Goal: Task Accomplishment & Management: Manage account settings

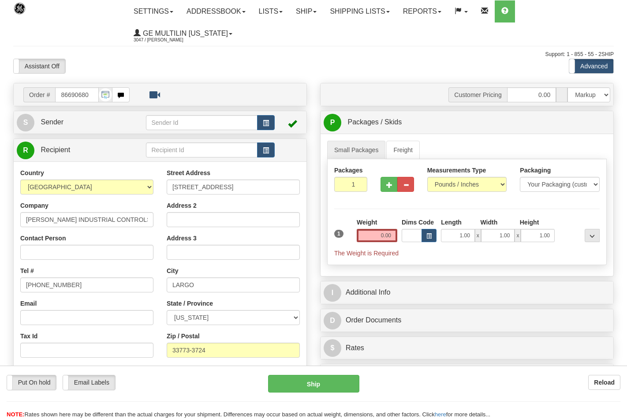
select select "0"
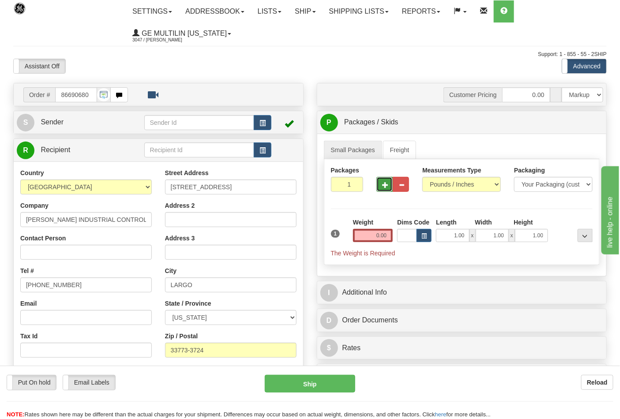
click at [378, 185] on button "button" at bounding box center [384, 184] width 16 height 15
click at [384, 188] on button "button" at bounding box center [384, 184] width 16 height 15
click at [384, 188] on span "button" at bounding box center [385, 185] width 6 height 6
type input "4"
click at [574, 122] on span "Pack / Skid Level" at bounding box center [578, 123] width 41 height 6
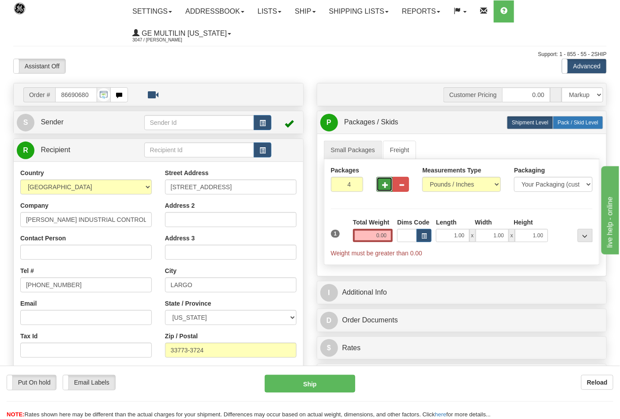
radio input "true"
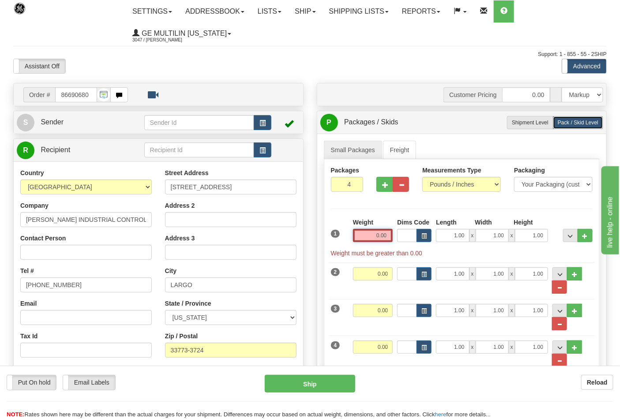
click at [388, 235] on input "0.00" at bounding box center [373, 235] width 40 height 13
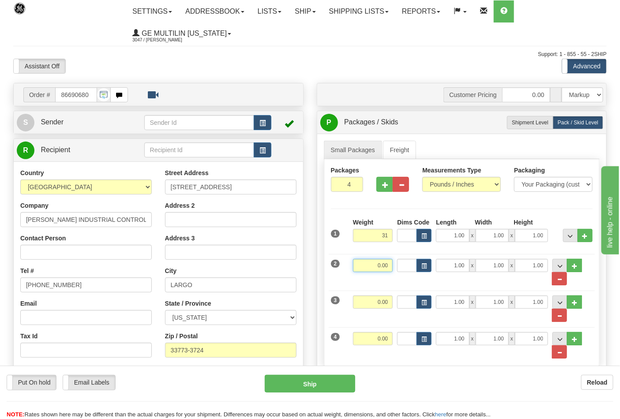
type input "31.00"
click at [389, 264] on input "0.00" at bounding box center [373, 265] width 40 height 13
type input "31.00"
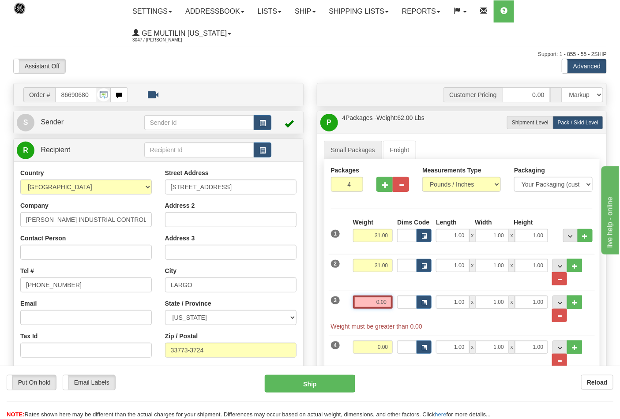
click at [391, 304] on input "0.00" at bounding box center [373, 302] width 40 height 13
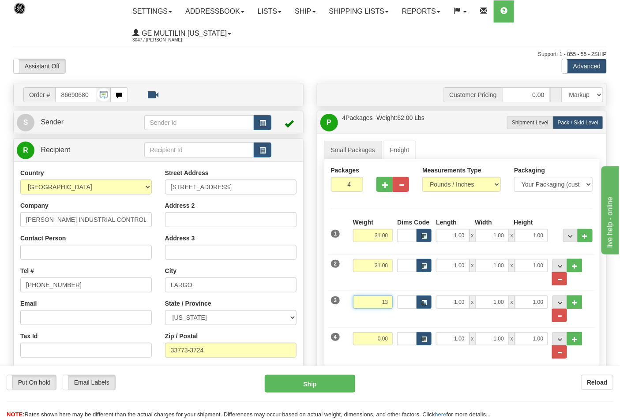
type input "1"
type input "31.00"
click at [385, 340] on input "0.00" at bounding box center [373, 338] width 40 height 13
click button "Delete" at bounding box center [0, 0] width 0 height 0
type input "23.00"
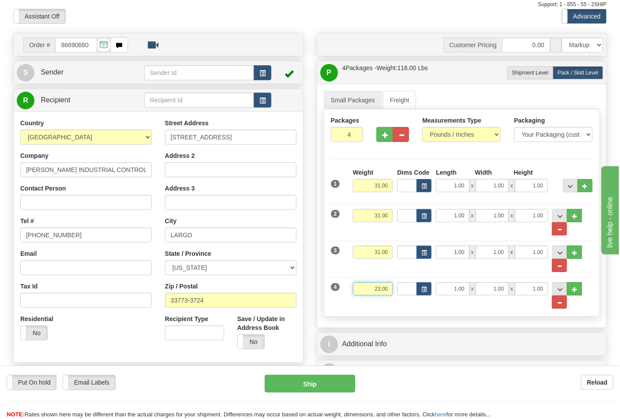
scroll to position [196, 0]
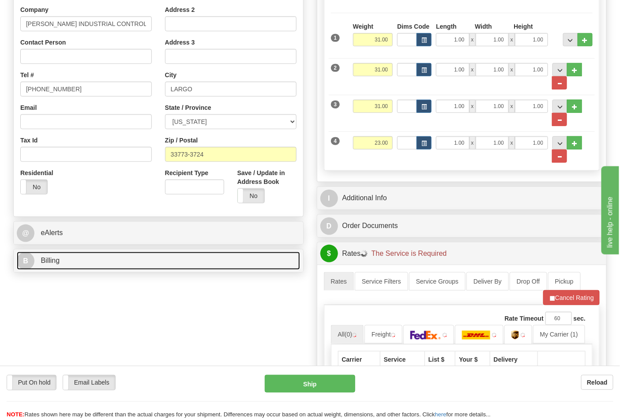
click at [45, 258] on span "Billing" at bounding box center [50, 261] width 19 height 8
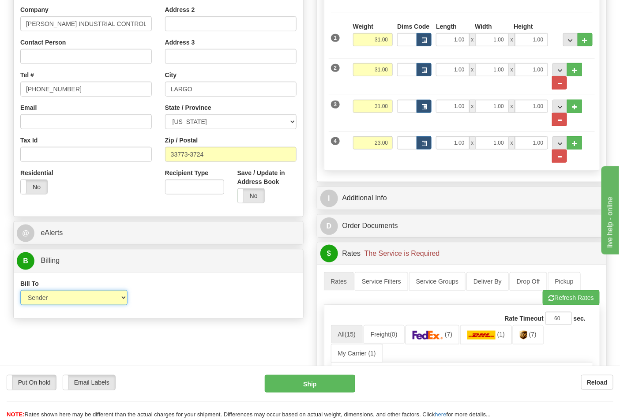
drag, startPoint x: 77, startPoint y: 298, endPoint x: 71, endPoint y: 305, distance: 9.1
click at [77, 298] on select "Sender Recipient Third Party Collect" at bounding box center [73, 297] width 107 height 15
select select "2"
click at [20, 291] on select "Sender Recipient Third Party Collect" at bounding box center [73, 297] width 107 height 15
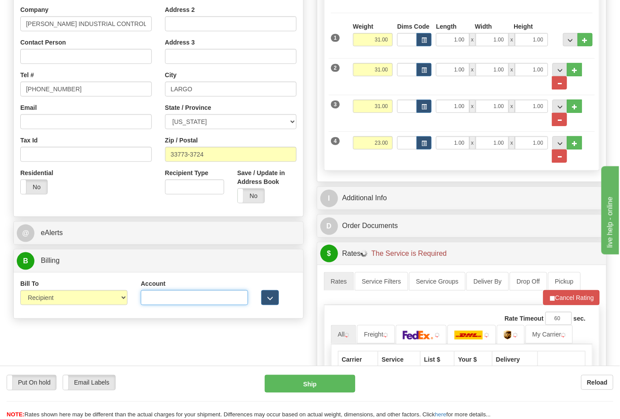
click at [155, 298] on input "Account" at bounding box center [194, 297] width 107 height 15
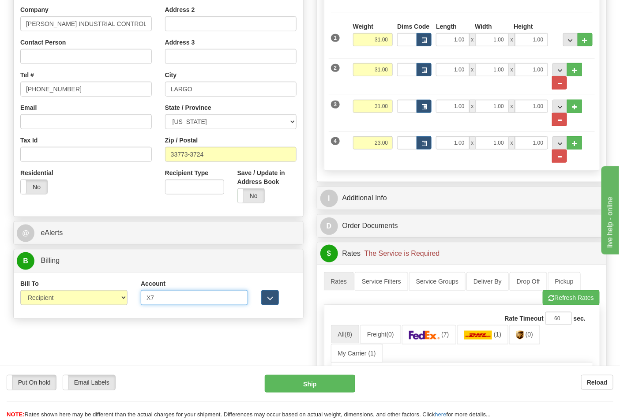
type input "X70W76"
click at [559, 301] on button "Refresh Rates" at bounding box center [571, 297] width 57 height 15
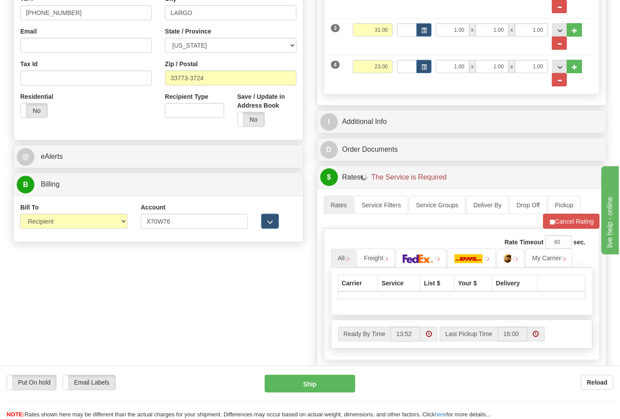
scroll to position [343, 0]
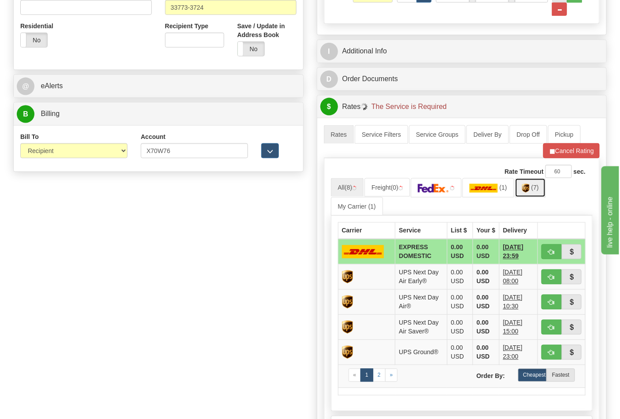
click at [529, 193] on img at bounding box center [526, 188] width 8 height 9
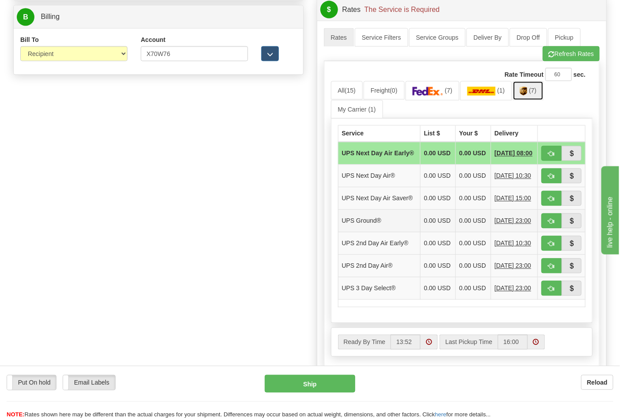
scroll to position [441, 0]
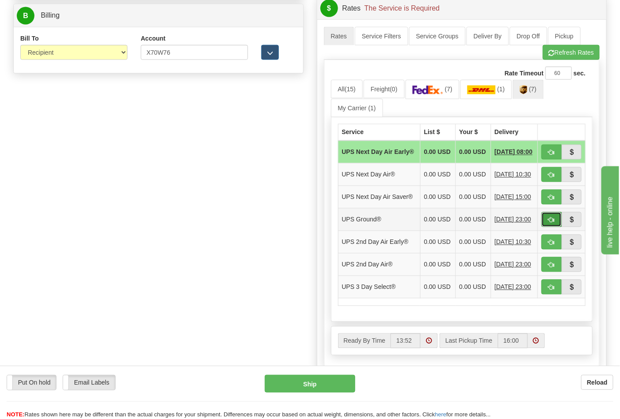
click at [552, 223] on span "button" at bounding box center [551, 221] width 6 height 6
type input "03"
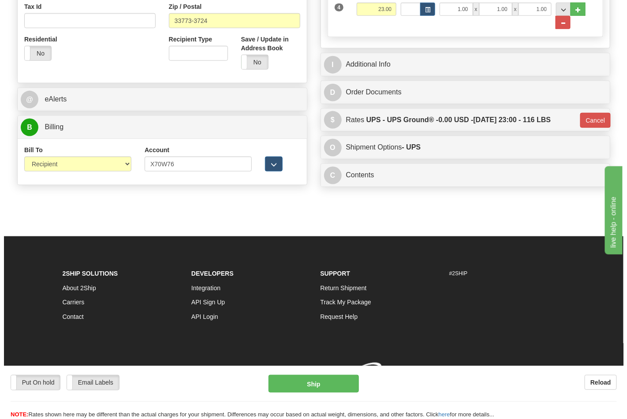
scroll to position [345, 0]
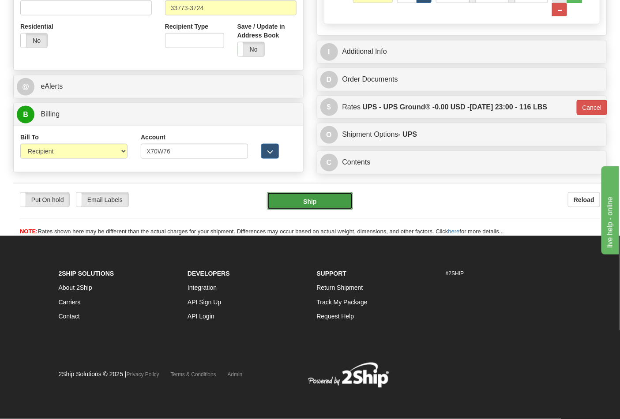
click at [320, 208] on button "Ship" at bounding box center [310, 201] width 86 height 18
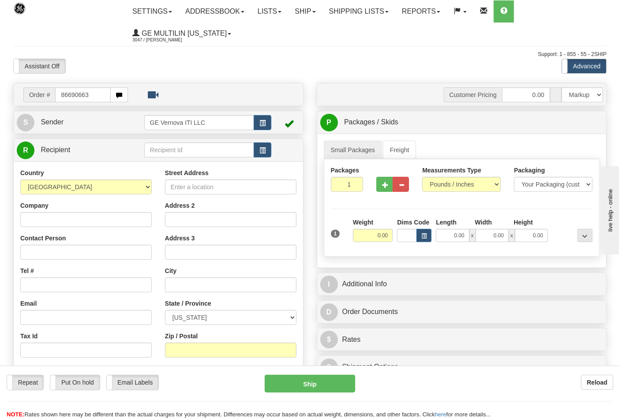
type input "86690663"
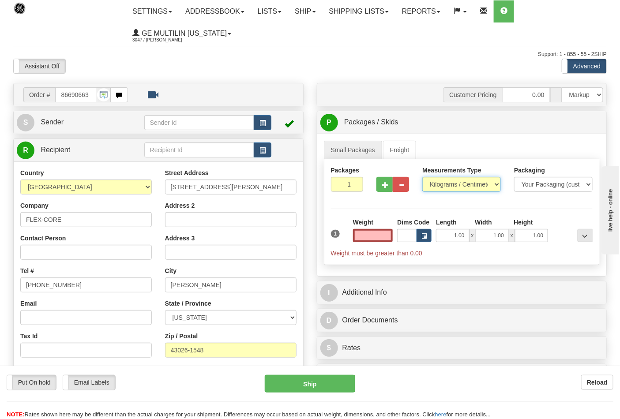
type input "0.00"
drag, startPoint x: 430, startPoint y: 184, endPoint x: 436, endPoint y: 191, distance: 9.4
click at [430, 184] on select "Pounds / Inches Kilograms / Centimeters" at bounding box center [461, 184] width 79 height 15
select select "0"
click at [422, 177] on select "Pounds / Inches Kilograms / Centimeters" at bounding box center [461, 184] width 79 height 15
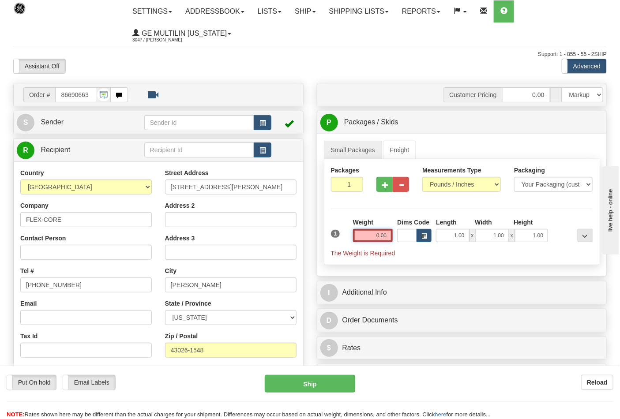
click at [392, 235] on input "0.00" at bounding box center [373, 235] width 40 height 13
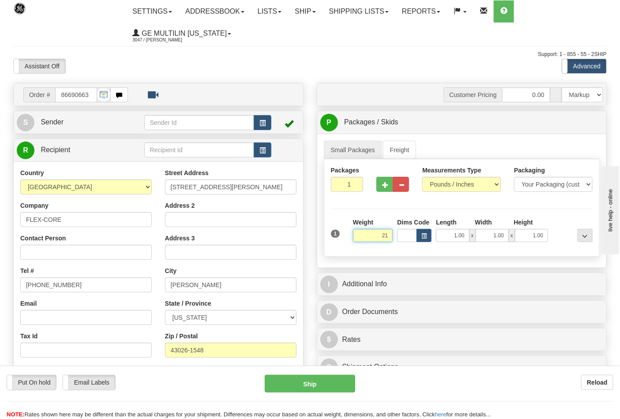
click button "Delete" at bounding box center [0, 0] width 0 height 0
type input "21.00"
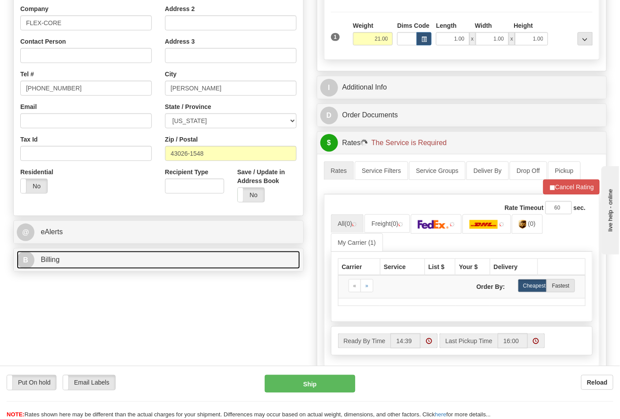
scroll to position [245, 0]
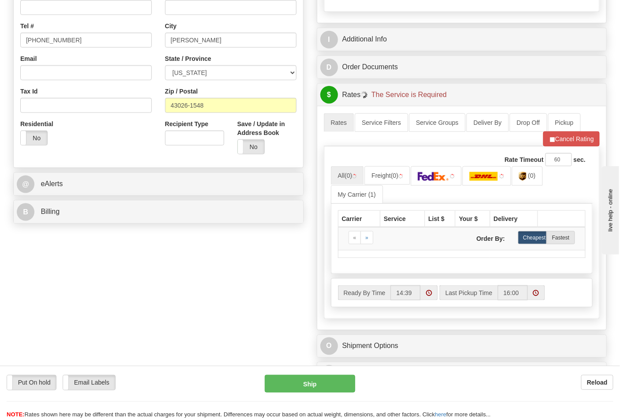
click at [60, 223] on div "B Billing" at bounding box center [158, 212] width 289 height 23
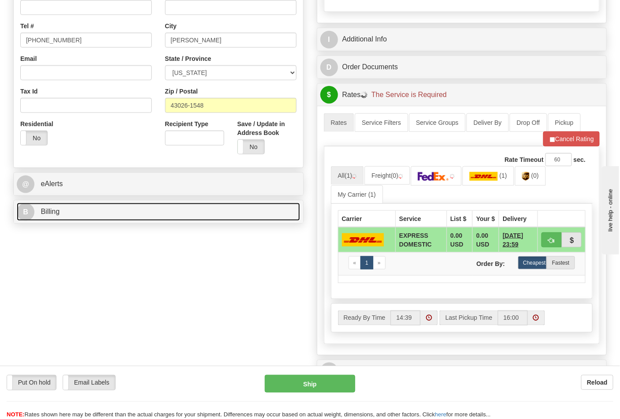
drag, startPoint x: 81, startPoint y: 212, endPoint x: 83, endPoint y: 227, distance: 14.7
click at [82, 212] on link "B Billing" at bounding box center [158, 212] width 283 height 18
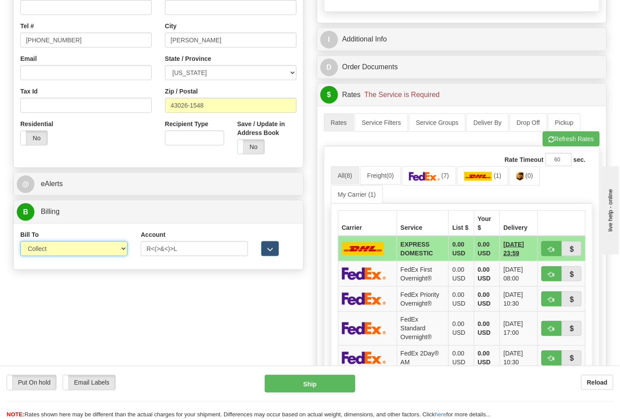
drag, startPoint x: 42, startPoint y: 251, endPoint x: 51, endPoint y: 256, distance: 10.5
click at [42, 251] on select "Sender Recipient Third Party Collect" at bounding box center [73, 248] width 107 height 15
select select "2"
click at [20, 242] on select "Sender Recipient Third Party Collect" at bounding box center [73, 248] width 107 height 15
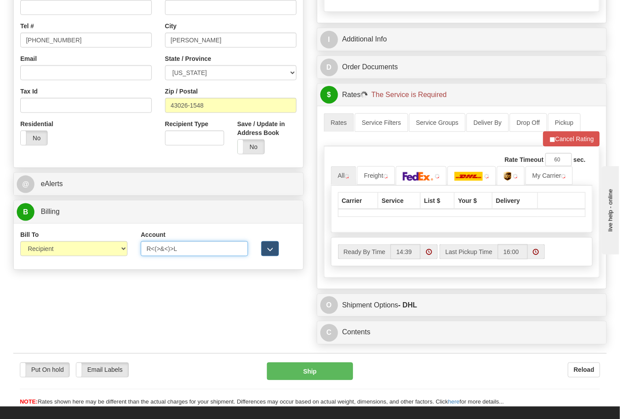
drag, startPoint x: 199, startPoint y: 246, endPoint x: 69, endPoint y: 255, distance: 129.6
click at [69, 255] on div "Bill To Sender Recipient Third Party Collect Account R<(>&<)>L 3rd Party Accoun…" at bounding box center [158, 246] width 289 height 33
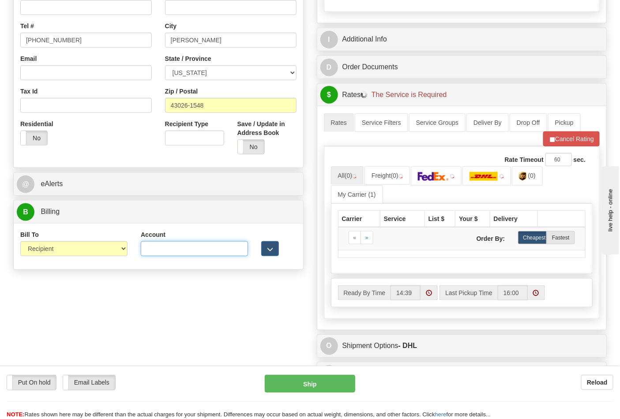
click at [156, 249] on input "Account" at bounding box center [194, 248] width 107 height 15
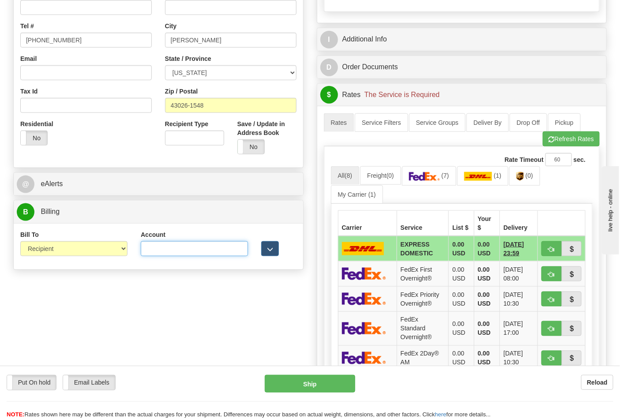
type input "473367"
click at [588, 135] on button "Refresh Rates" at bounding box center [571, 138] width 57 height 15
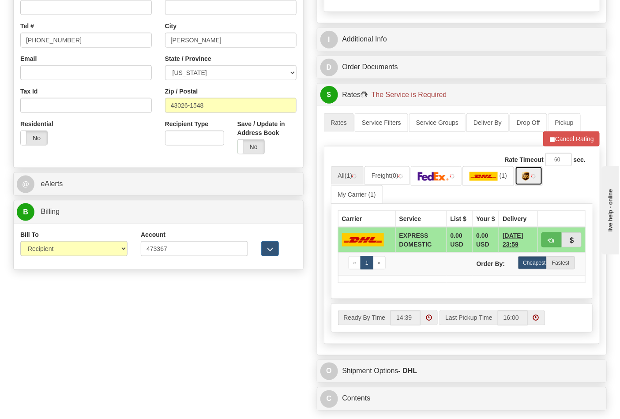
click at [529, 177] on img at bounding box center [526, 176] width 8 height 9
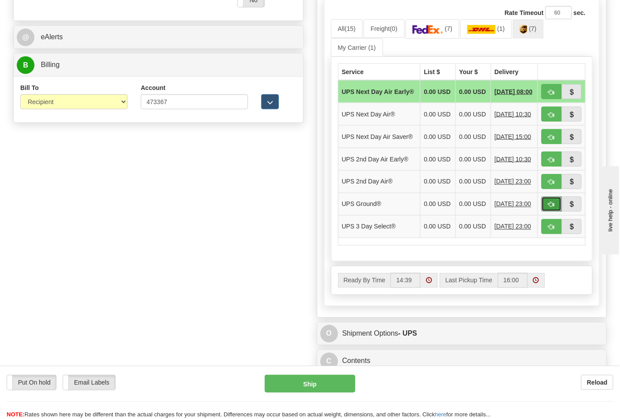
drag, startPoint x: 556, startPoint y: 221, endPoint x: 539, endPoint y: 221, distance: 17.2
click at [556, 212] on button "button" at bounding box center [551, 204] width 20 height 15
type input "03"
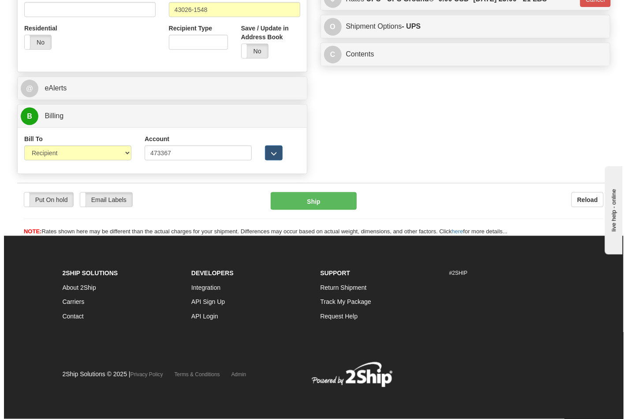
scroll to position [342, 0]
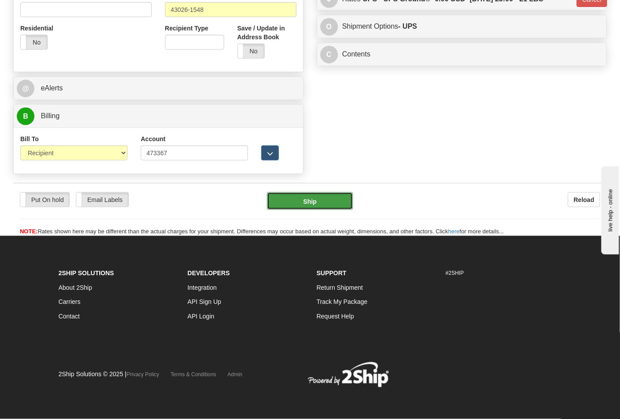
click at [305, 204] on button "Ship" at bounding box center [310, 201] width 86 height 18
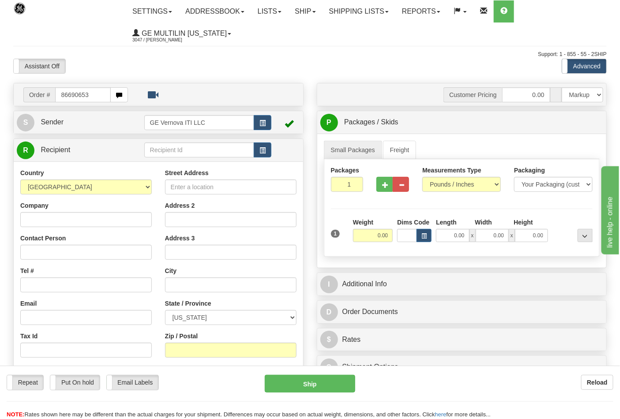
type input "86690653"
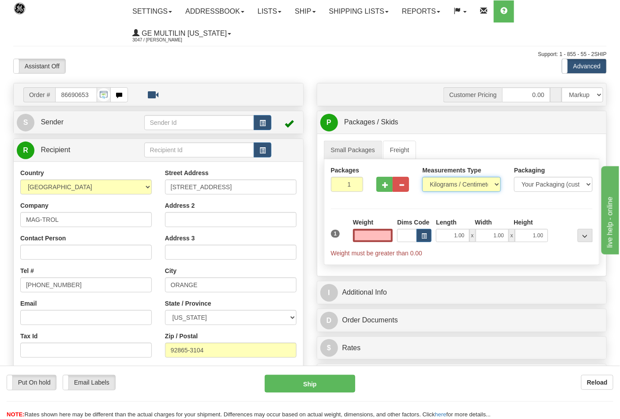
type input "0.00"
drag, startPoint x: 451, startPoint y: 186, endPoint x: 447, endPoint y: 190, distance: 5.6
click at [451, 186] on select "Pounds / Inches Kilograms / Centimeters" at bounding box center [461, 184] width 79 height 15
select select "0"
click at [422, 177] on select "Pounds / Inches Kilograms / Centimeters" at bounding box center [461, 184] width 79 height 15
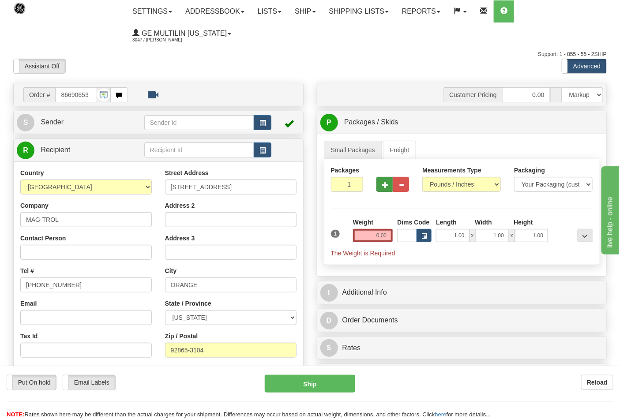
click at [383, 188] on div at bounding box center [393, 183] width 46 height 34
click at [383, 188] on span "button" at bounding box center [385, 185] width 6 height 6
type input "2"
click at [387, 240] on input "0.00" at bounding box center [373, 235] width 40 height 13
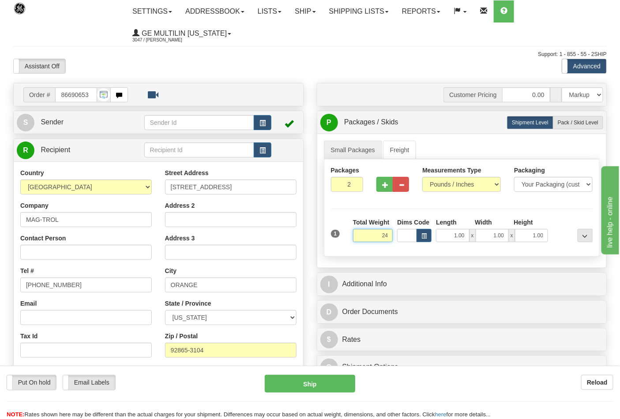
click button "Delete" at bounding box center [0, 0] width 0 height 0
type input "24.00"
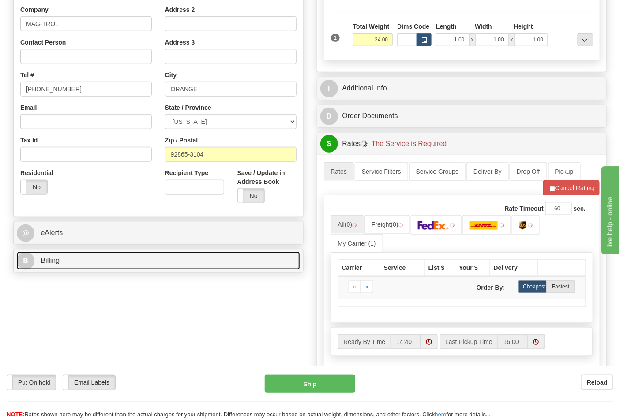
click at [109, 266] on link "B Billing" at bounding box center [158, 261] width 283 height 18
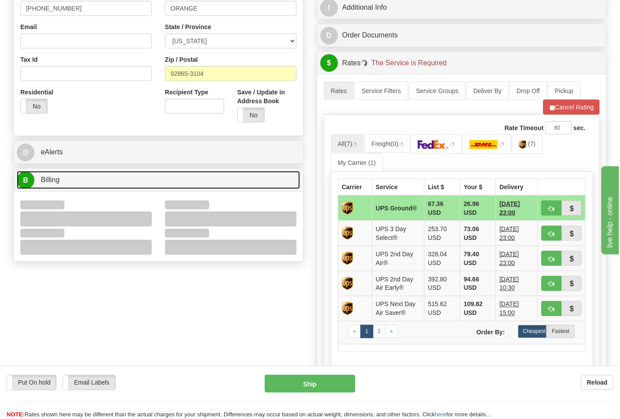
scroll to position [343, 0]
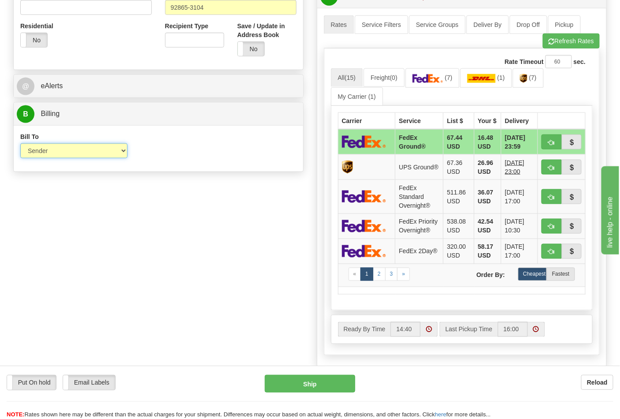
click at [50, 152] on select "Sender Recipient Third Party Collect" at bounding box center [73, 150] width 107 height 15
click at [435, 87] on link "(7)" at bounding box center [432, 77] width 54 height 19
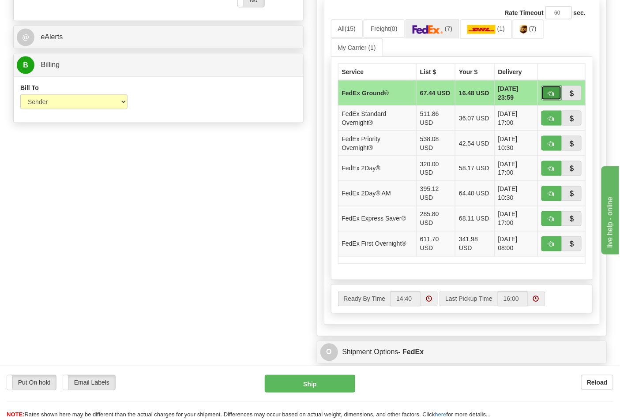
click at [545, 95] on button "button" at bounding box center [551, 93] width 20 height 15
type input "92"
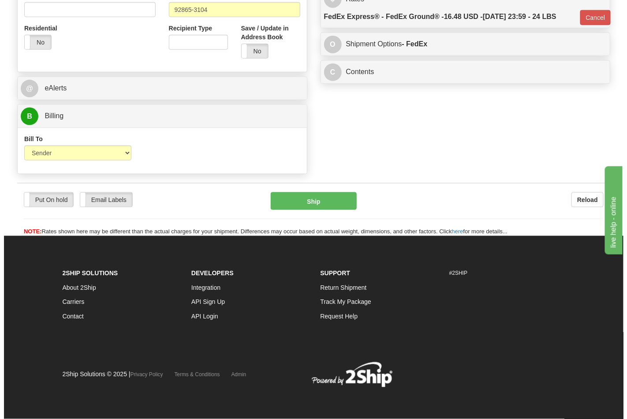
scroll to position [342, 0]
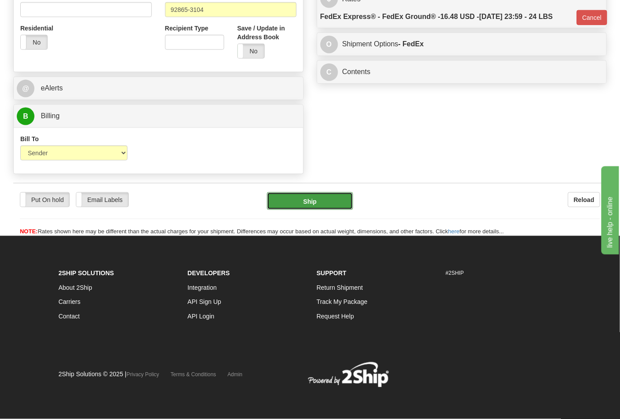
click at [328, 196] on button "Ship" at bounding box center [310, 201] width 86 height 18
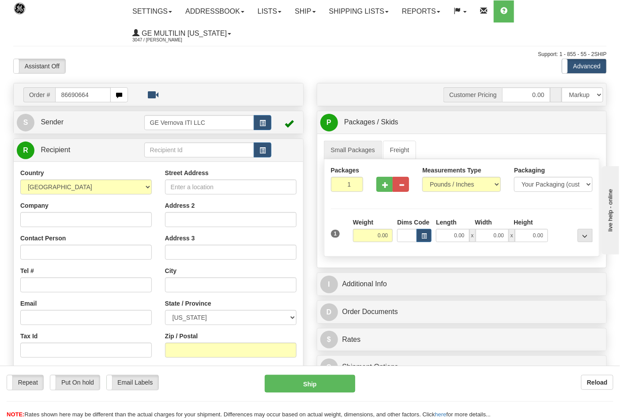
type input "86690664"
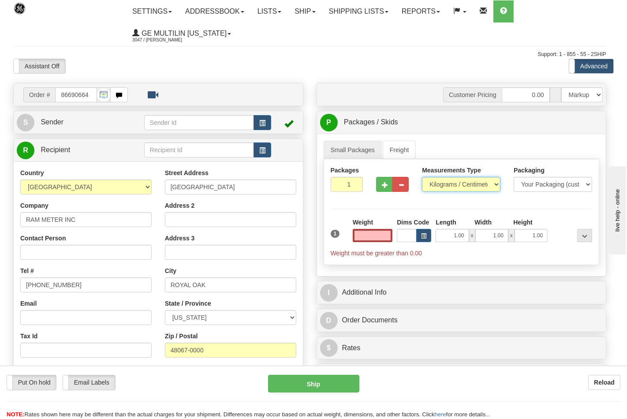
type input "0.00"
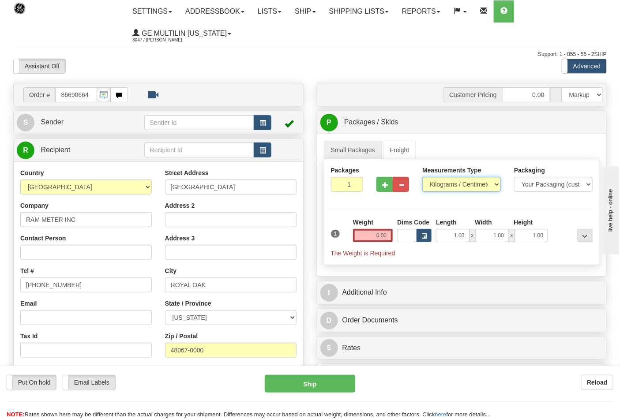
click at [440, 187] on select "Pounds / Inches Kilograms / Centimeters" at bounding box center [461, 184] width 79 height 15
select select "0"
click at [422, 177] on select "Pounds / Inches Kilograms / Centimeters" at bounding box center [461, 184] width 79 height 15
click at [376, 186] on div at bounding box center [393, 183] width 46 height 34
click at [380, 186] on button "button" at bounding box center [384, 184] width 16 height 15
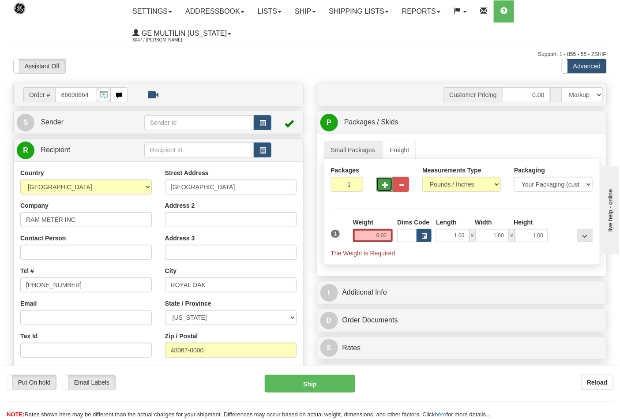
type input "2"
click at [386, 236] on input "0.00" at bounding box center [373, 235] width 40 height 13
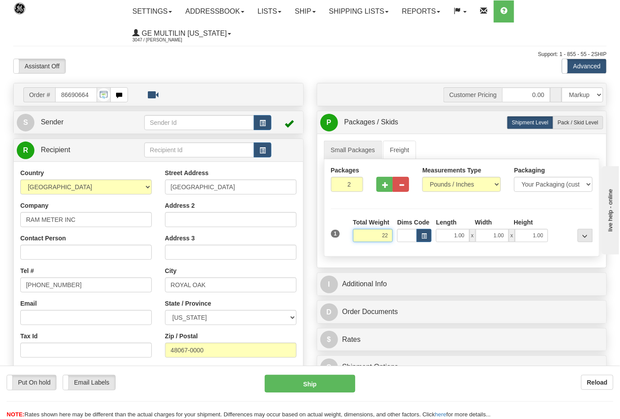
click button "Delete" at bounding box center [0, 0] width 0 height 0
type input "22.00"
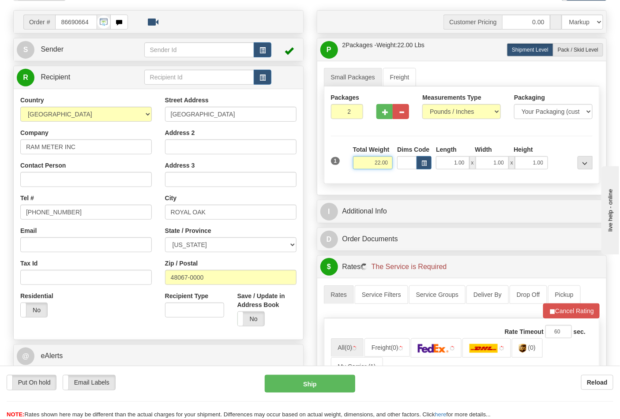
scroll to position [147, 0]
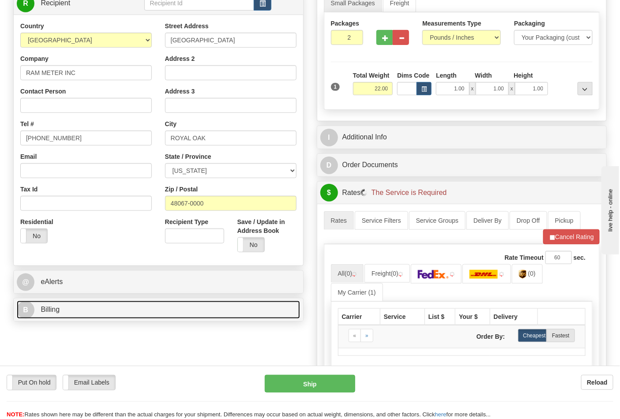
click at [90, 315] on link "B Billing" at bounding box center [158, 310] width 283 height 18
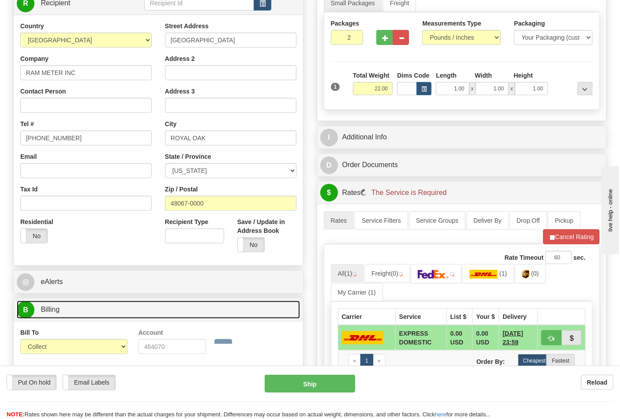
scroll to position [196, 0]
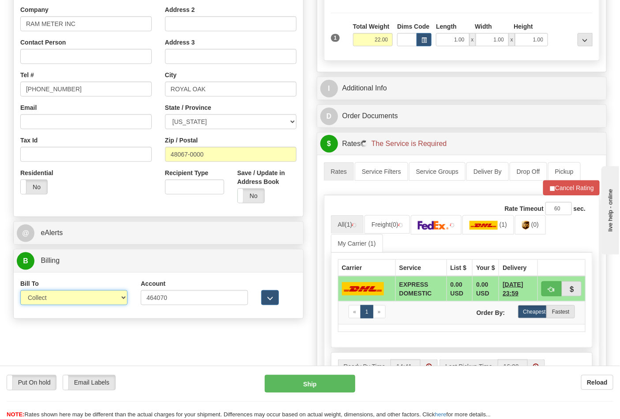
click at [69, 302] on select "Sender Recipient Third Party Collect" at bounding box center [73, 297] width 107 height 15
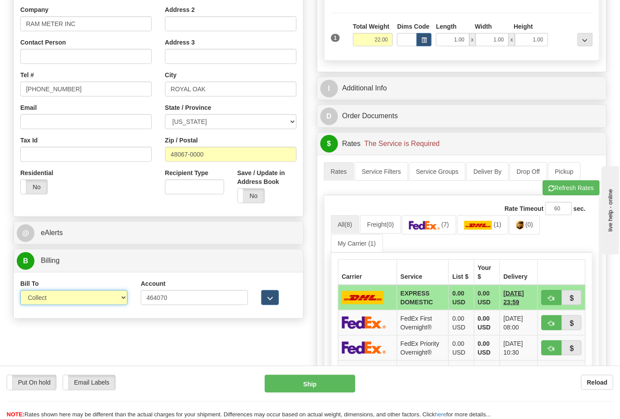
select select "2"
click at [20, 291] on select "Sender Recipient Third Party Collect" at bounding box center [73, 297] width 107 height 15
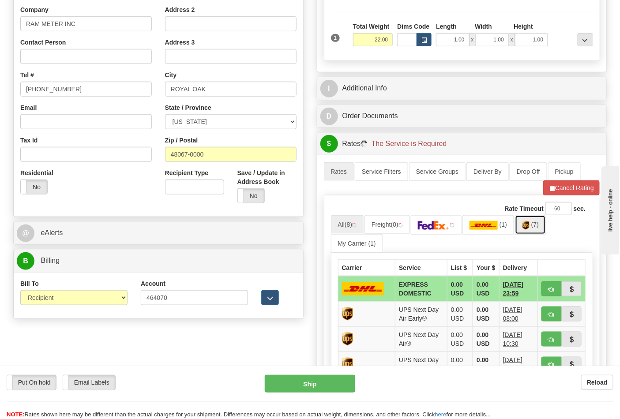
click at [539, 227] on span "(7)" at bounding box center [535, 224] width 8 height 7
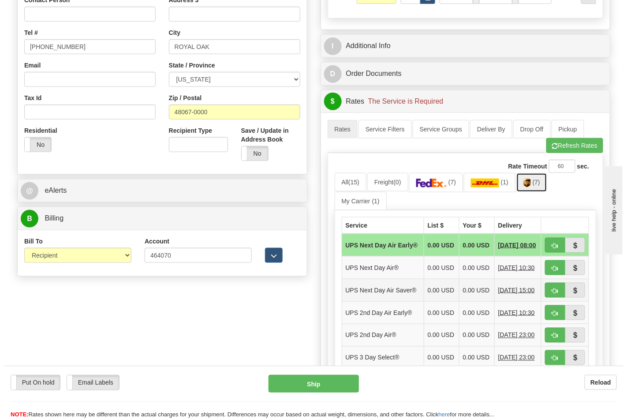
scroll to position [294, 0]
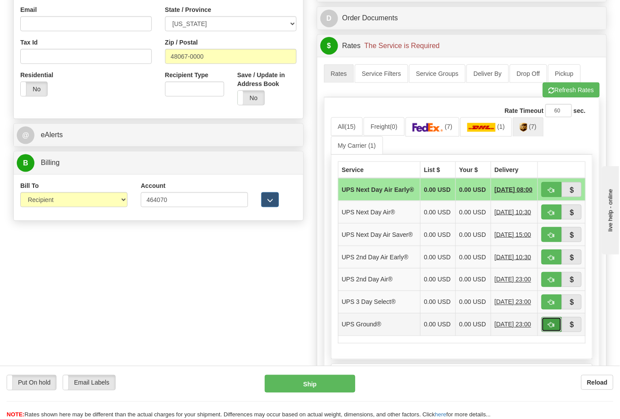
click at [548, 332] on button "button" at bounding box center [551, 324] width 20 height 15
type input "03"
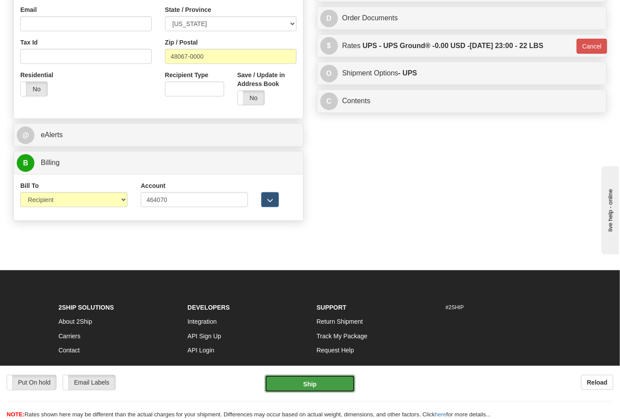
click at [320, 384] on button "Ship" at bounding box center [310, 384] width 90 height 18
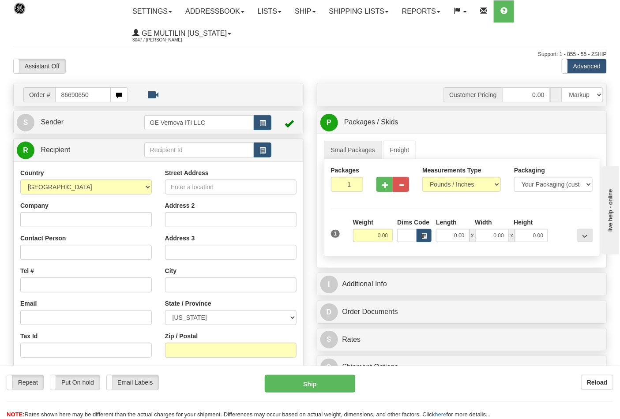
type input "86690650"
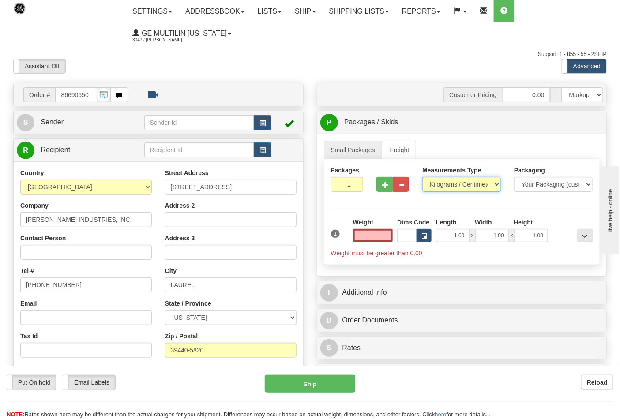
type input "0.00"
click at [445, 190] on select "Pounds / Inches Kilograms / Centimeters" at bounding box center [461, 184] width 79 height 15
select select "0"
click at [422, 177] on select "Pounds / Inches Kilograms / Centimeters" at bounding box center [461, 184] width 79 height 15
click at [387, 237] on input "0.00" at bounding box center [373, 235] width 40 height 13
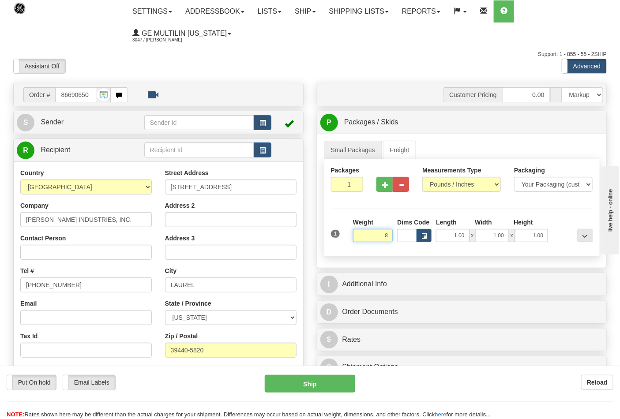
click button "Delete" at bounding box center [0, 0] width 0 height 0
type input "8.00"
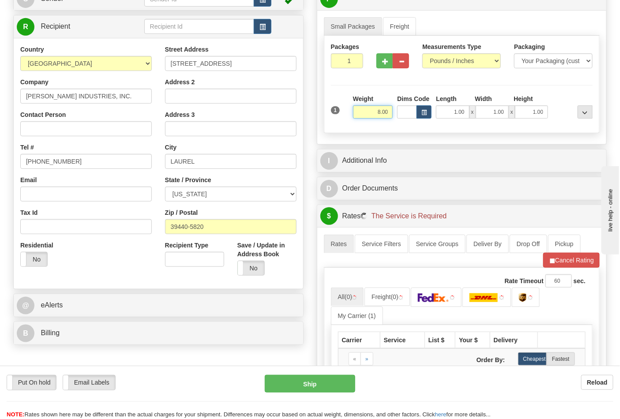
scroll to position [196, 0]
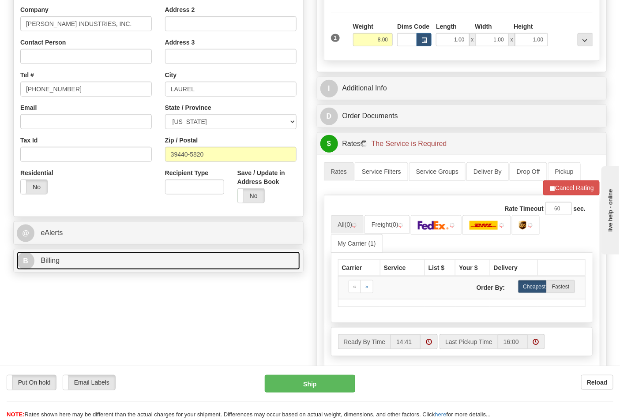
click at [93, 269] on link "B Billing" at bounding box center [158, 261] width 283 height 18
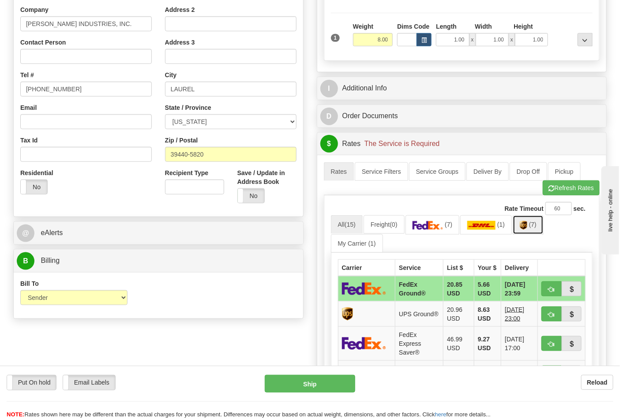
click at [536, 227] on span "(7)" at bounding box center [533, 224] width 8 height 7
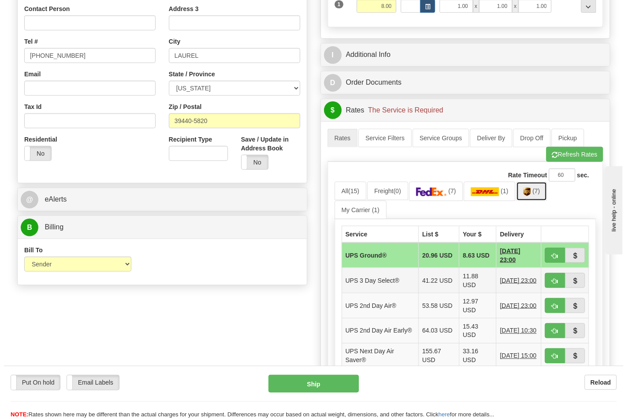
scroll to position [294, 0]
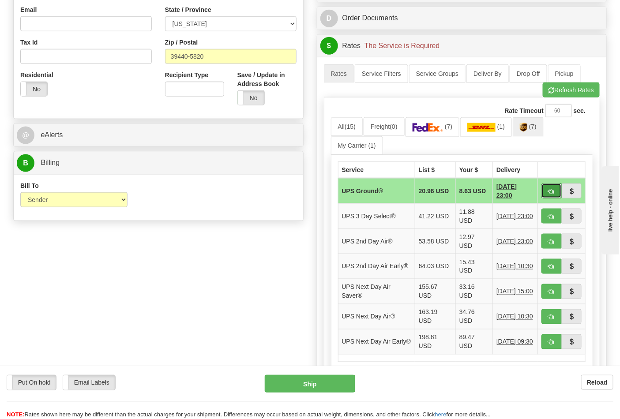
click at [555, 190] on button "button" at bounding box center [551, 191] width 20 height 15
type input "03"
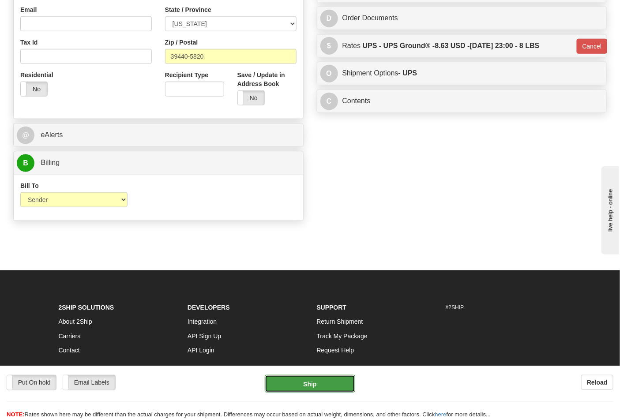
click at [316, 379] on button "Ship" at bounding box center [310, 384] width 90 height 18
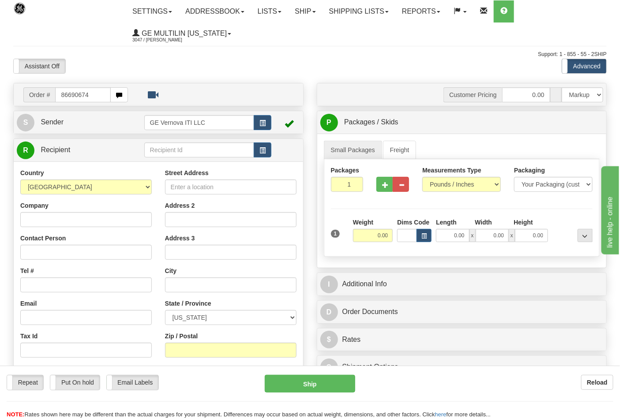
type input "86690674"
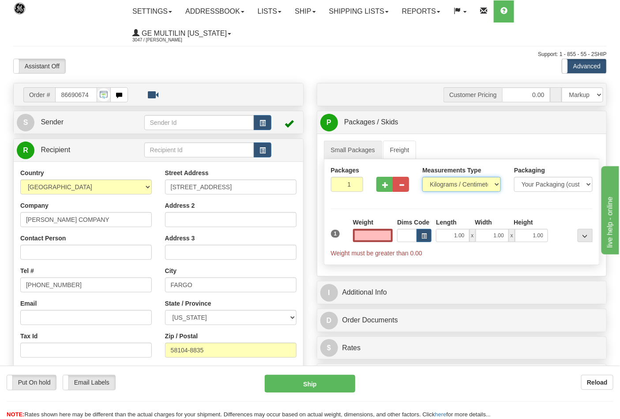
type input "0.00"
click at [432, 189] on select "Pounds / Inches Kilograms / Centimeters" at bounding box center [461, 184] width 79 height 15
select select "0"
click at [422, 177] on select "Pounds / Inches Kilograms / Centimeters" at bounding box center [461, 184] width 79 height 15
click at [385, 188] on button "button" at bounding box center [384, 184] width 16 height 15
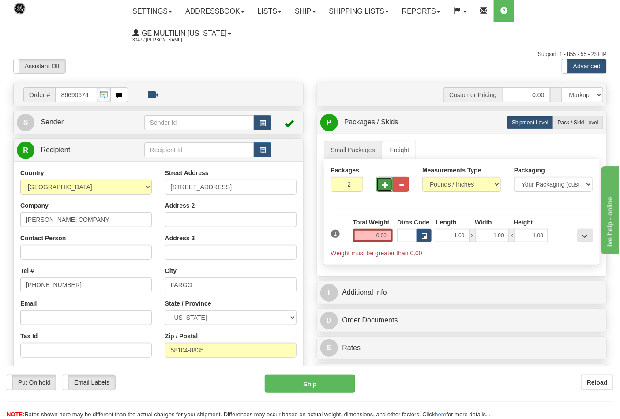
click at [383, 187] on span "button" at bounding box center [385, 185] width 6 height 6
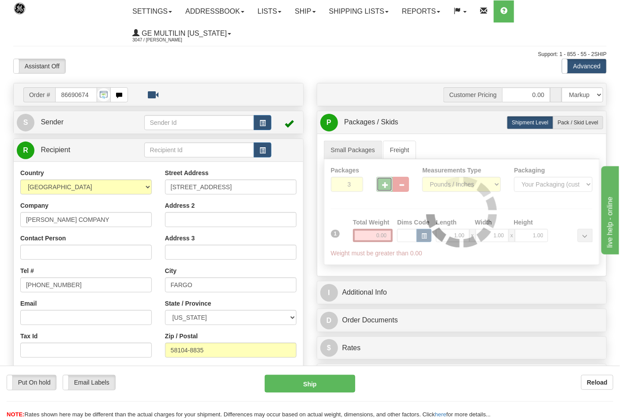
click at [383, 187] on div at bounding box center [461, 211] width 275 height 105
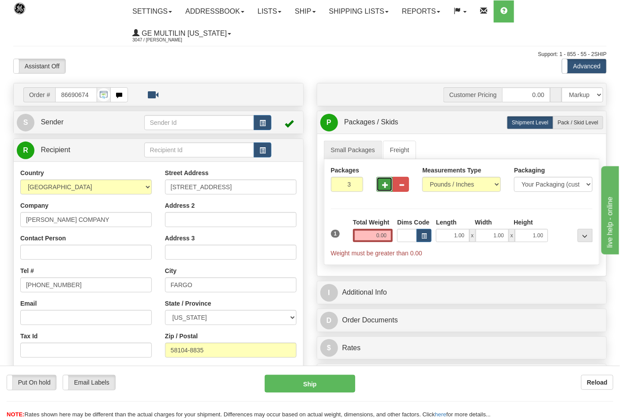
click at [383, 187] on span "button" at bounding box center [385, 185] width 6 height 6
click at [384, 186] on span "button" at bounding box center [385, 185] width 6 height 6
click at [384, 188] on span "button" at bounding box center [385, 185] width 6 height 6
type input "6"
click at [388, 236] on input "0.00" at bounding box center [373, 235] width 40 height 13
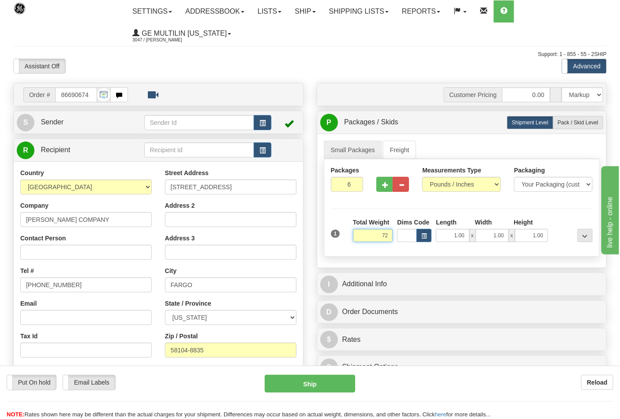
click button "Delete" at bounding box center [0, 0] width 0 height 0
type input "72.00"
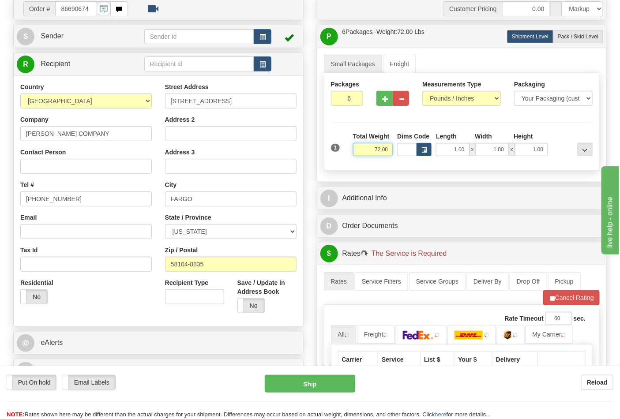
scroll to position [196, 0]
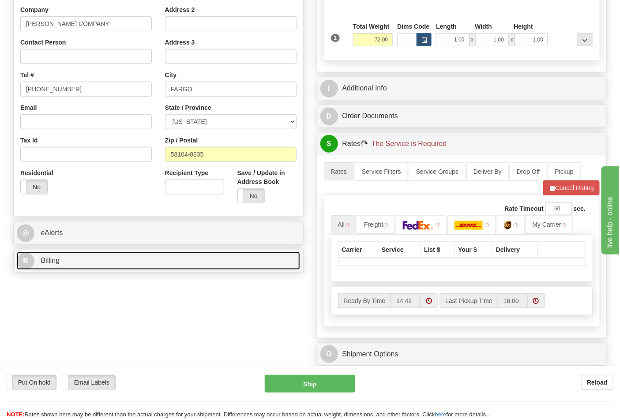
click at [124, 268] on link "B Billing" at bounding box center [158, 261] width 283 height 18
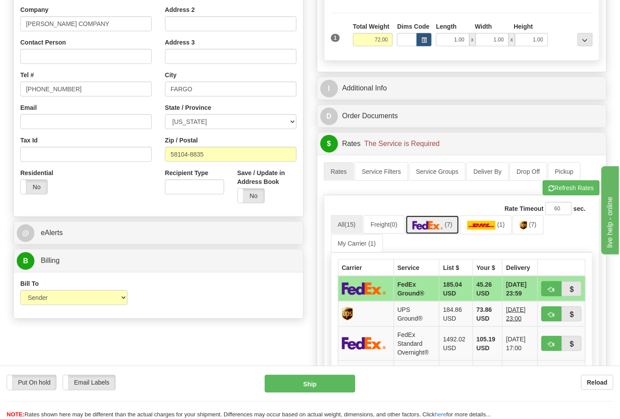
click at [443, 227] on img at bounding box center [428, 225] width 31 height 9
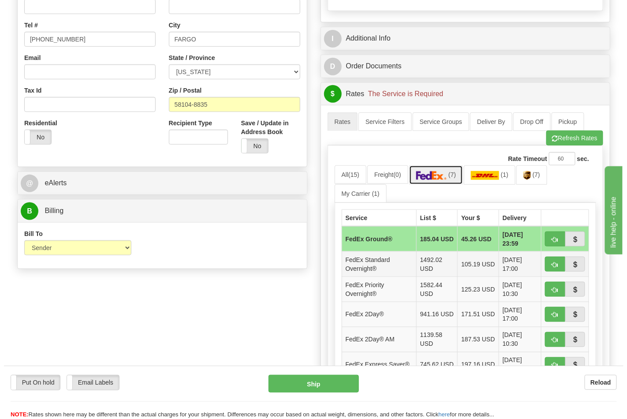
scroll to position [294, 0]
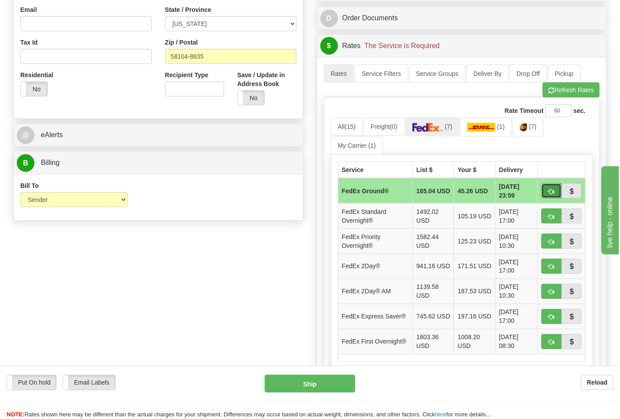
click at [557, 196] on button "button" at bounding box center [551, 191] width 20 height 15
type input "92"
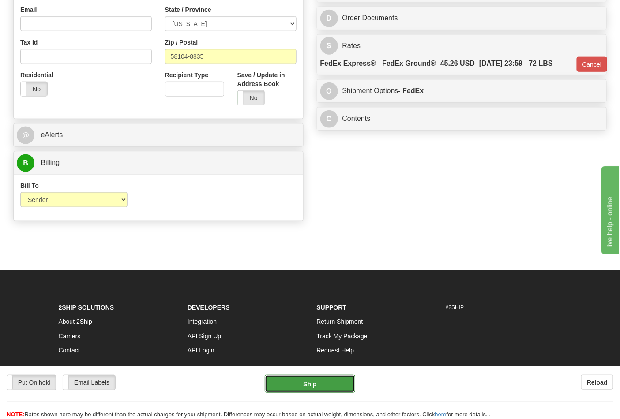
click at [316, 376] on button "Ship" at bounding box center [310, 384] width 90 height 18
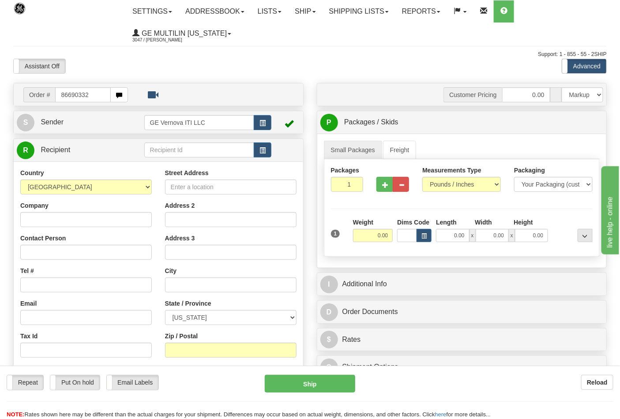
type input "86690332"
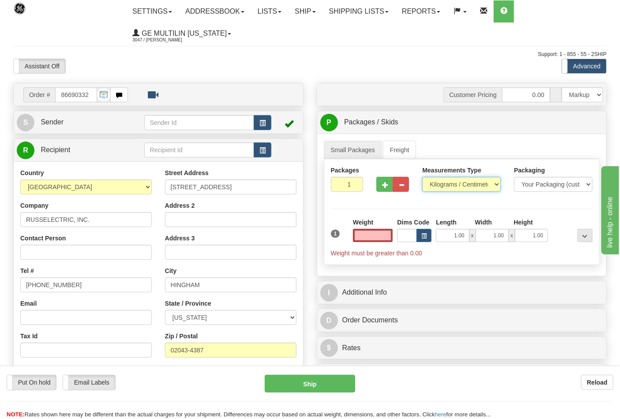
type input "0.00"
click at [442, 185] on select "Pounds / Inches Kilograms / Centimeters" at bounding box center [461, 184] width 79 height 15
select select "0"
click at [422, 177] on select "Pounds / Inches Kilograms / Centimeters" at bounding box center [461, 184] width 79 height 15
click at [390, 188] on button "button" at bounding box center [384, 184] width 16 height 15
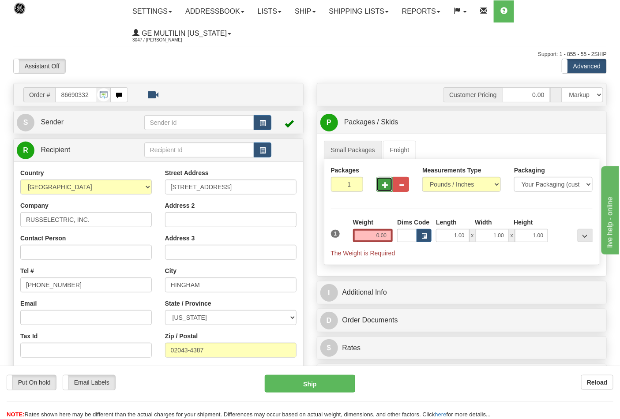
type input "2"
click at [387, 237] on input "0.00" at bounding box center [373, 235] width 40 height 13
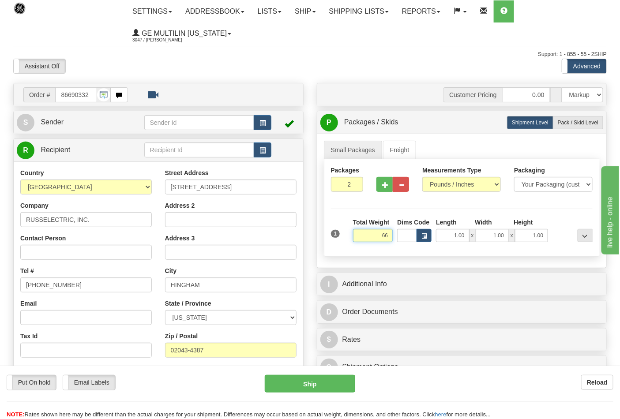
click button "Delete" at bounding box center [0, 0] width 0 height 0
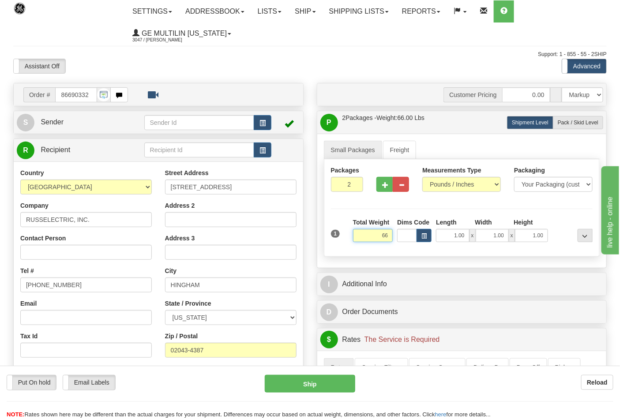
type input "6"
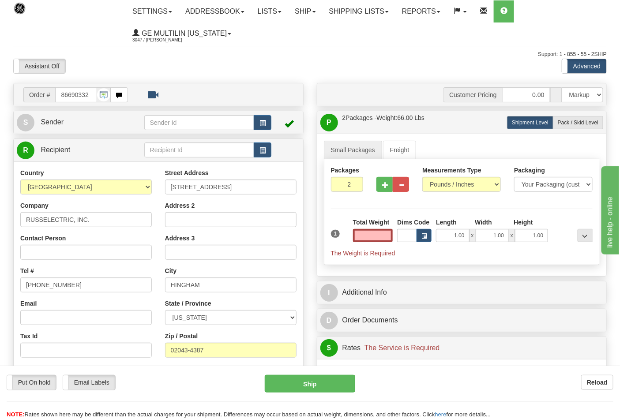
type input "0.00"
drag, startPoint x: 586, startPoint y: 124, endPoint x: 554, endPoint y: 164, distance: 50.8
click at [586, 124] on span "Pack / Skid Level" at bounding box center [578, 123] width 41 height 6
radio input "true"
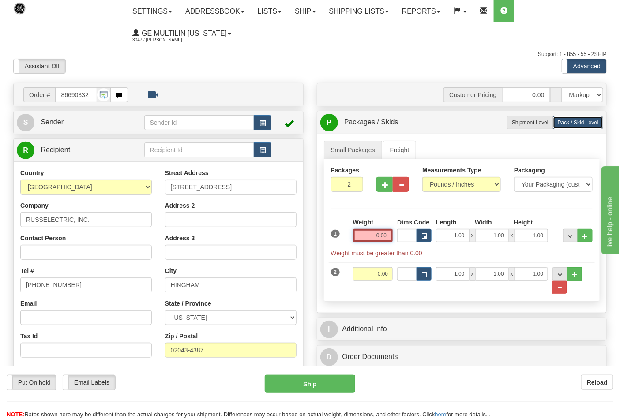
click at [391, 236] on input "0.00" at bounding box center [373, 235] width 40 height 13
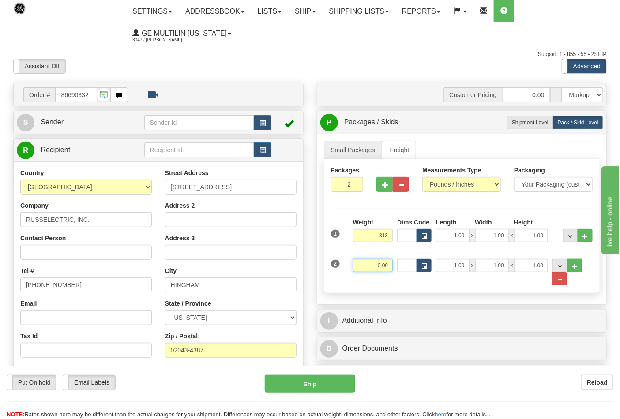
type input "313.00"
click at [386, 266] on input "0.00" at bounding box center [373, 265] width 40 height 13
type input "35.00"
click at [391, 238] on input "313.00" at bounding box center [373, 235] width 40 height 13
click button "Delete" at bounding box center [0, 0] width 0 height 0
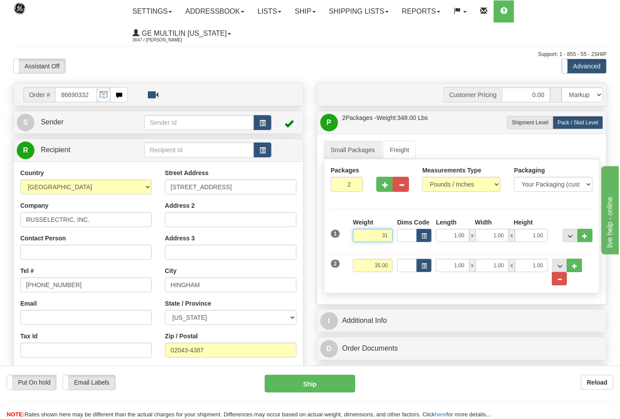
type input "31.00"
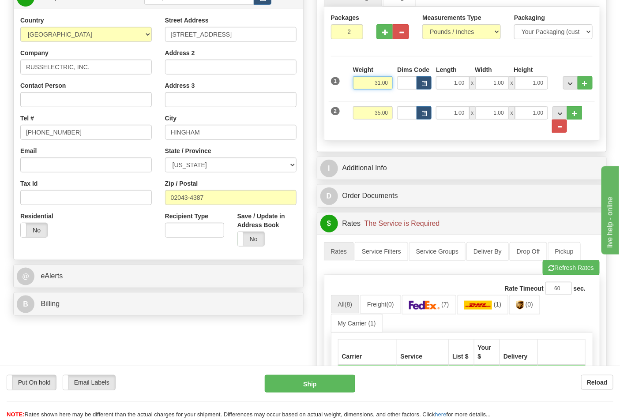
scroll to position [196, 0]
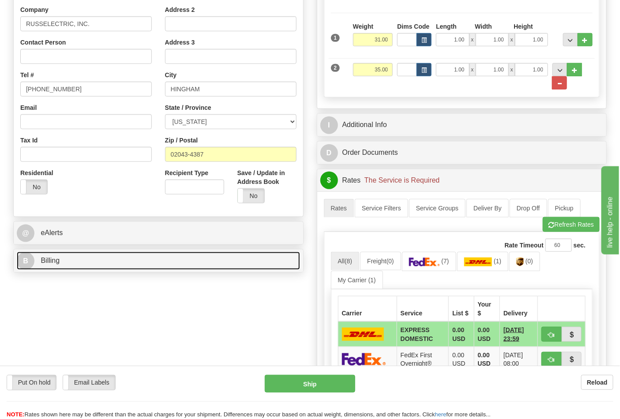
drag, startPoint x: 86, startPoint y: 265, endPoint x: 104, endPoint y: 261, distance: 18.4
click at [86, 265] on link "B Billing" at bounding box center [158, 261] width 283 height 18
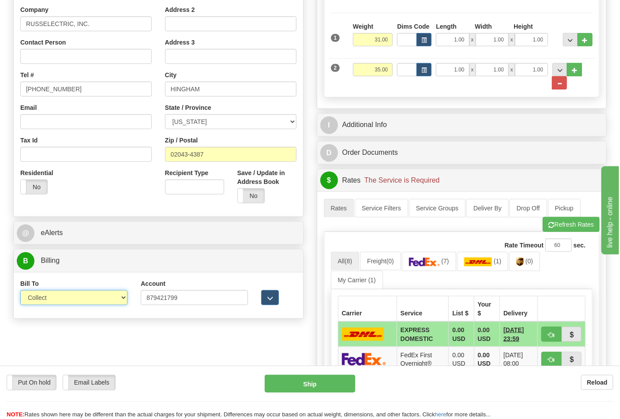
click at [73, 294] on select "Sender Recipient Third Party Collect" at bounding box center [73, 297] width 107 height 15
select select "2"
click at [20, 291] on select "Sender Recipient Third Party Collect" at bounding box center [73, 297] width 107 height 15
click at [440, 266] on img at bounding box center [424, 262] width 31 height 9
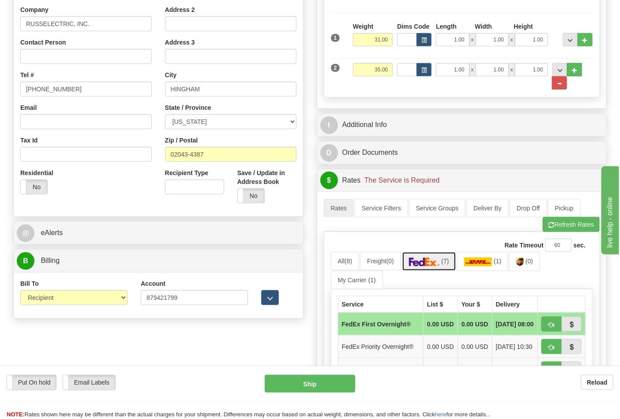
scroll to position [343, 0]
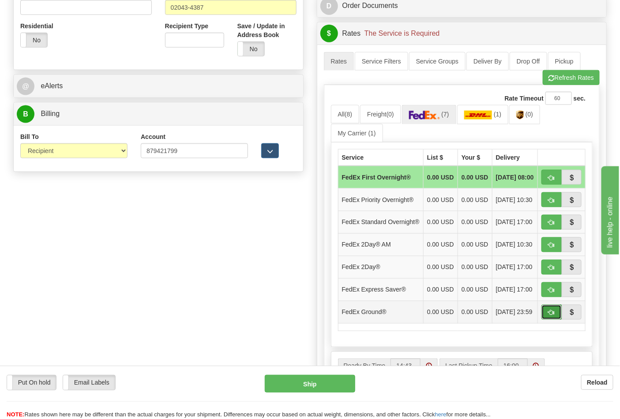
click at [551, 316] on span "button" at bounding box center [551, 313] width 6 height 6
type input "92"
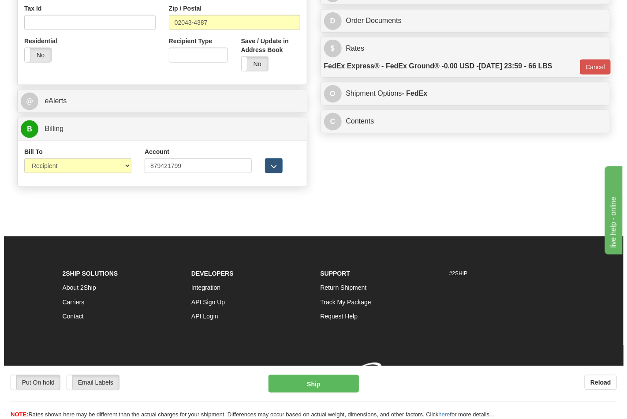
scroll to position [329, 0]
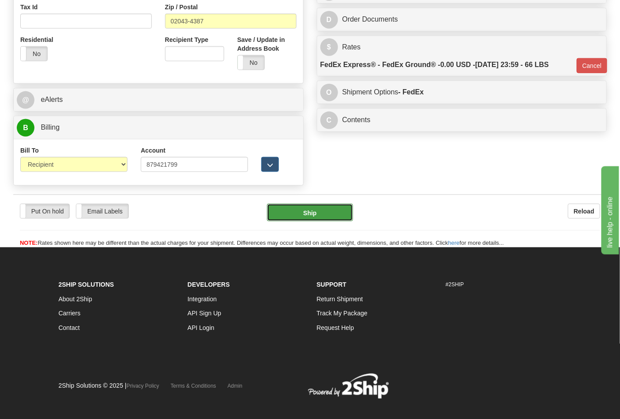
click at [311, 210] on button "Ship" at bounding box center [310, 213] width 86 height 18
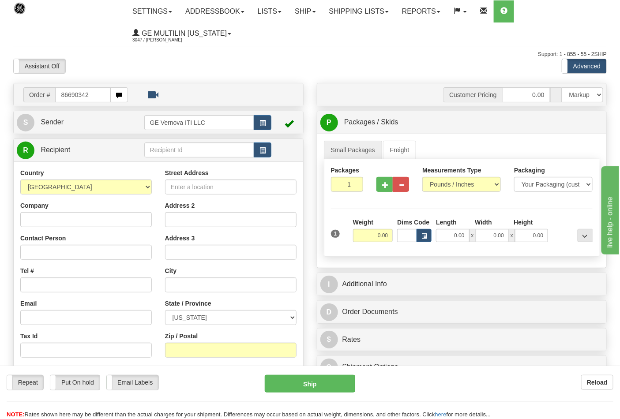
type input "86690342"
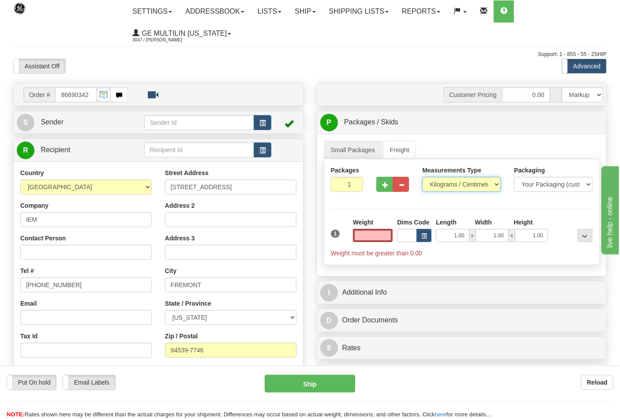
type input "0.00"
click at [443, 185] on select "Pounds / Inches Kilograms / Centimeters" at bounding box center [461, 184] width 79 height 15
select select "0"
click at [422, 177] on select "Pounds / Inches Kilograms / Centimeters" at bounding box center [461, 184] width 79 height 15
click at [385, 190] on button "button" at bounding box center [384, 184] width 16 height 15
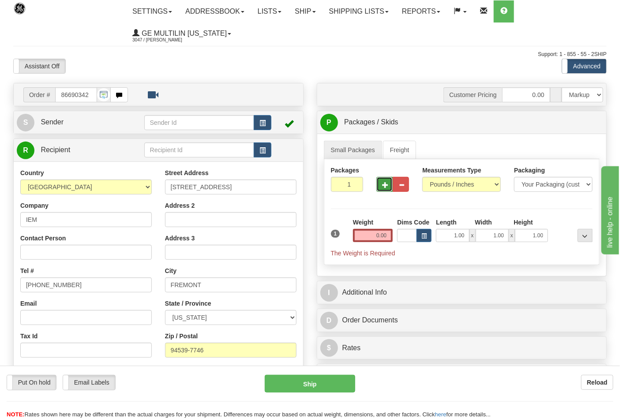
type input "2"
click at [389, 237] on input "0.00" at bounding box center [373, 235] width 40 height 13
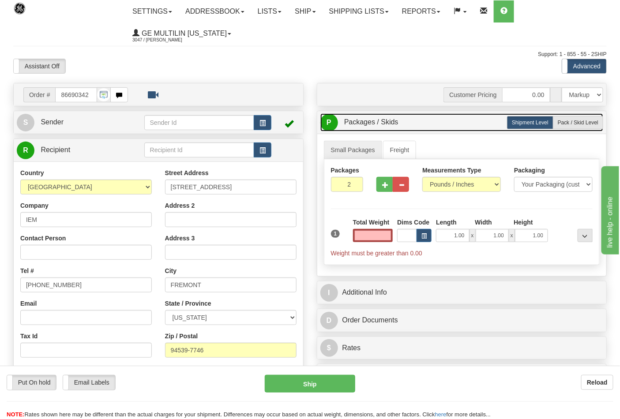
type input "0.00"
click at [575, 115] on link "P Packages / Skids 2 Packages - Weight: 0.00 Lbs 1 Skids - Weight: NaN Lbs" at bounding box center [461, 122] width 283 height 18
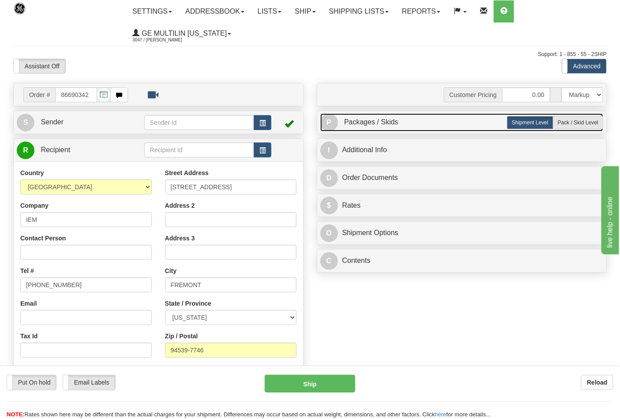
click at [576, 116] on link "P Packages / Skids 2 Packages - Weight: 0.00 Lbs 1 Skids - Weight: NaN Lbs" at bounding box center [461, 122] width 283 height 18
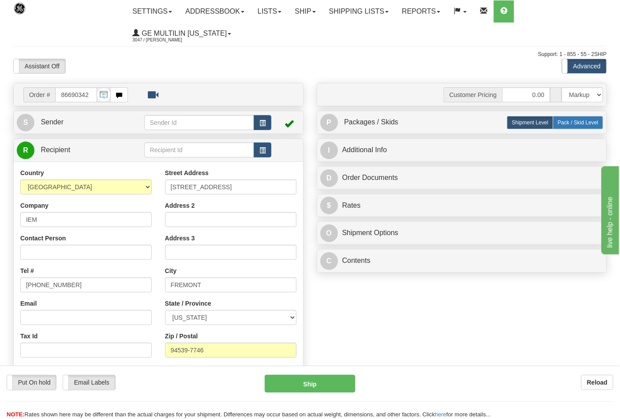
click at [570, 126] on label "Pack / Skid Level Pack.." at bounding box center [578, 122] width 50 height 13
radio input "true"
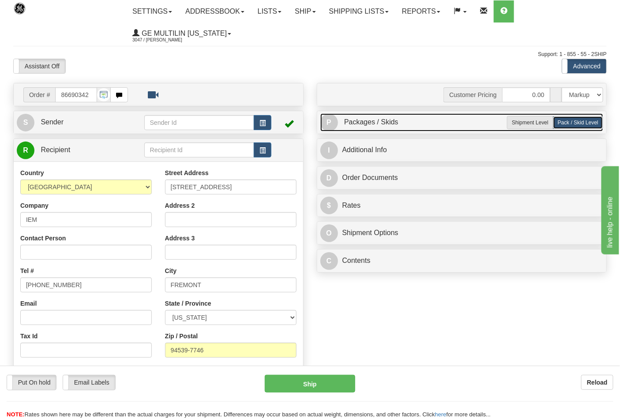
click at [480, 122] on link "P Packages / Skids 2 Packages - Weight: 0.00 Lbs 1 Skids - Weight: NaN Lbs" at bounding box center [461, 122] width 283 height 18
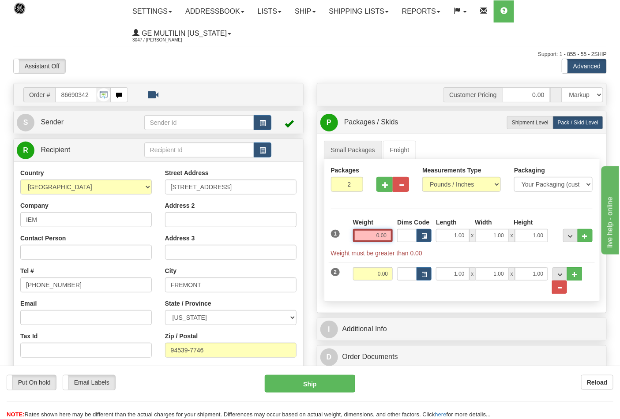
click at [386, 240] on input "0.00" at bounding box center [373, 235] width 40 height 13
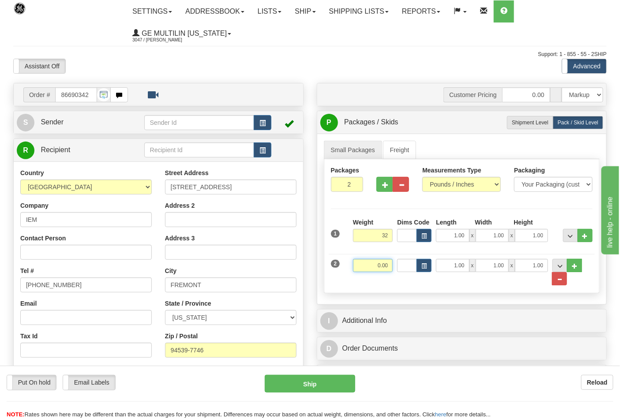
type input "32.00"
click at [387, 264] on input "0.00" at bounding box center [373, 265] width 40 height 13
click button "Delete" at bounding box center [0, 0] width 0 height 0
type input "37.00"
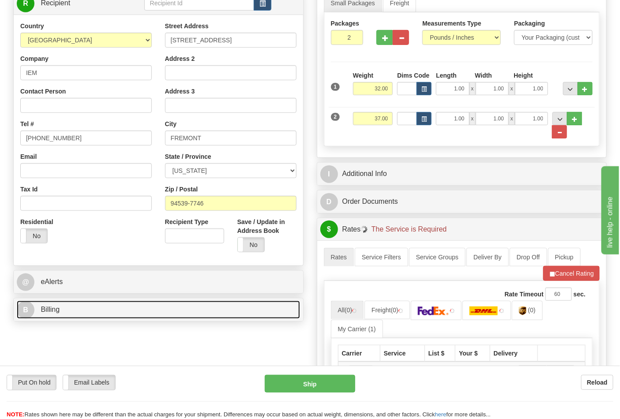
click at [141, 311] on link "B Billing" at bounding box center [158, 310] width 283 height 18
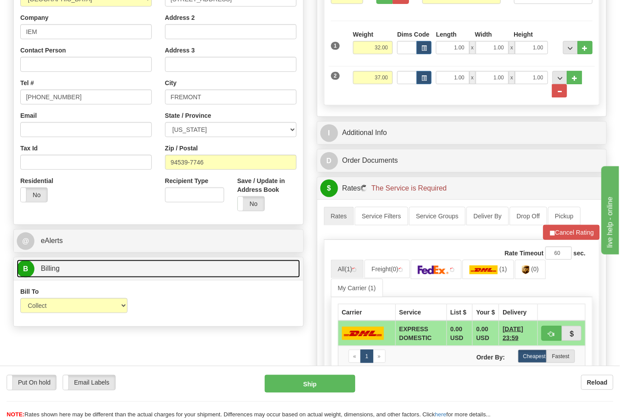
scroll to position [245, 0]
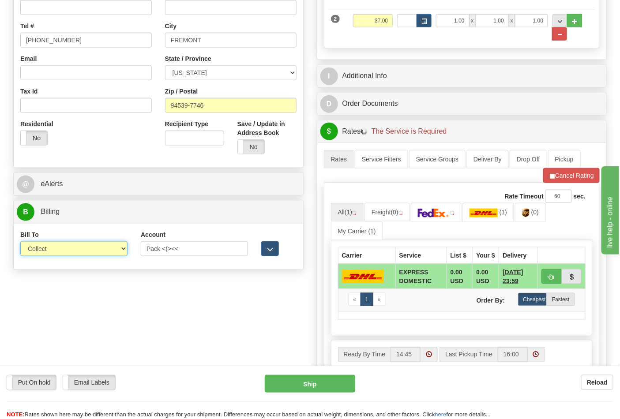
click at [84, 253] on select "Sender Recipient Third Party Collect" at bounding box center [73, 248] width 107 height 15
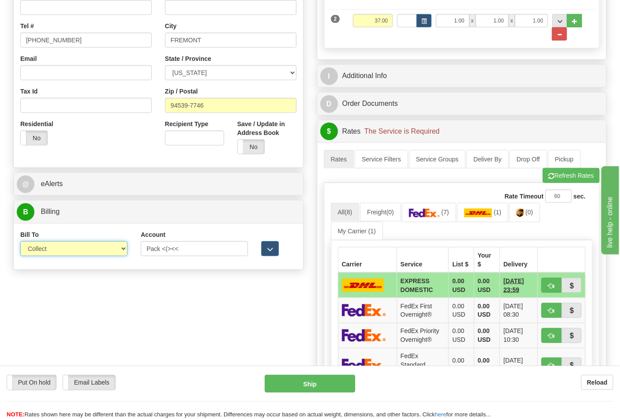
select select "2"
click at [20, 242] on select "Sender Recipient Third Party Collect" at bounding box center [73, 248] width 107 height 15
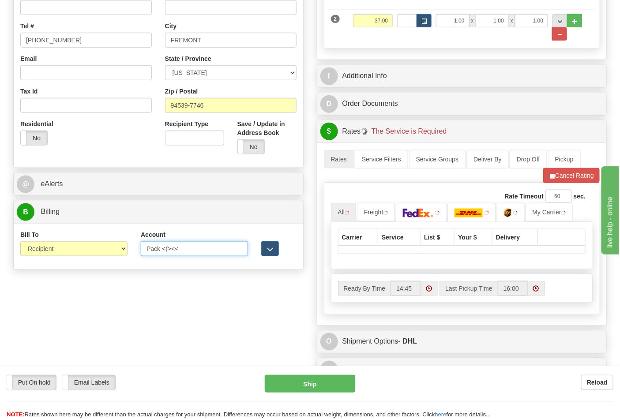
drag, startPoint x: 214, startPoint y: 249, endPoint x: 103, endPoint y: 248, distance: 110.7
click at [104, 248] on div "Bill To Sender Recipient Third Party Collect Account Pack <(><< 3rd Party Accou…" at bounding box center [158, 246] width 289 height 33
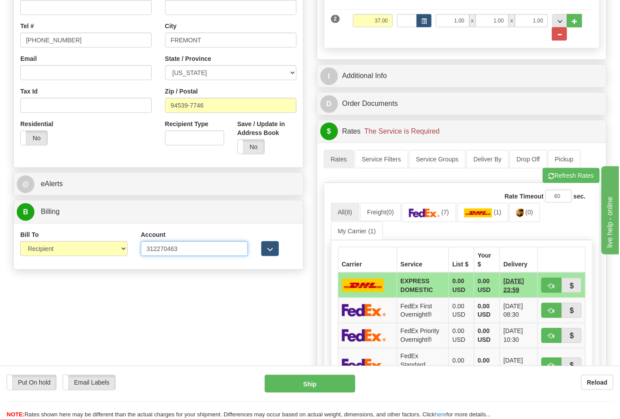
type input "312270463"
click button "Delete" at bounding box center [0, 0] width 0 height 0
click at [430, 207] on link "(7)" at bounding box center [429, 212] width 54 height 19
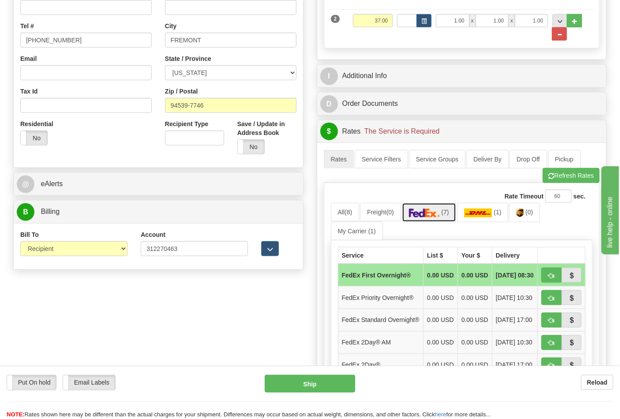
scroll to position [441, 0]
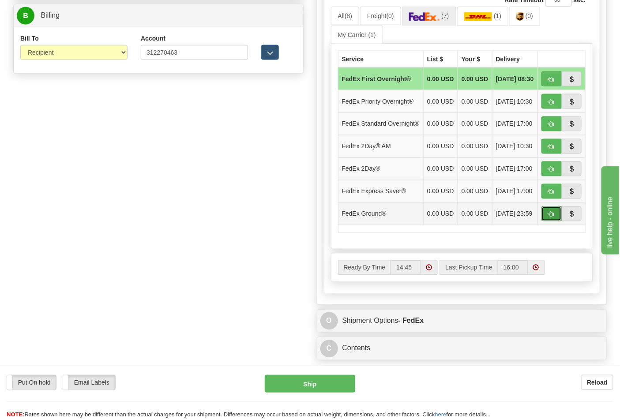
click at [548, 221] on button "button" at bounding box center [551, 213] width 20 height 15
type input "92"
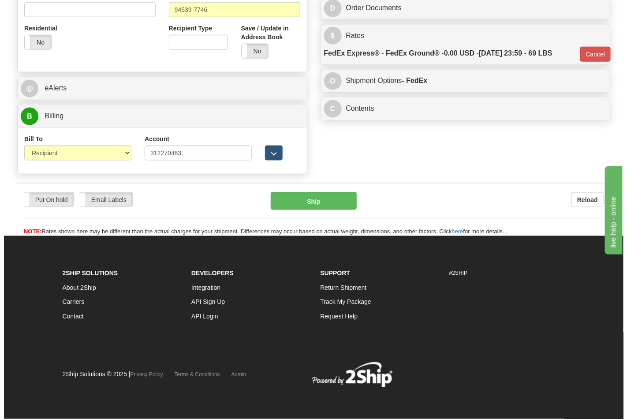
scroll to position [342, 0]
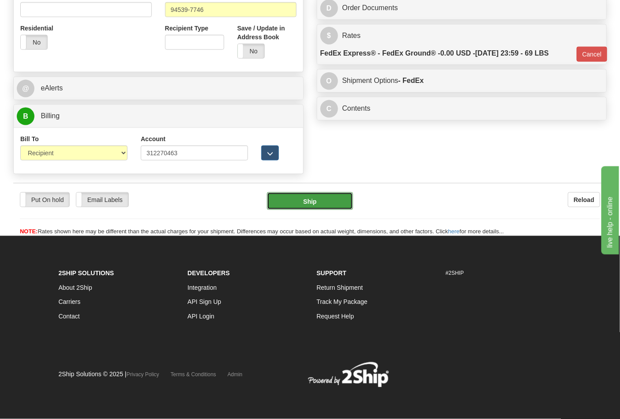
click at [323, 202] on button "Ship" at bounding box center [310, 201] width 86 height 18
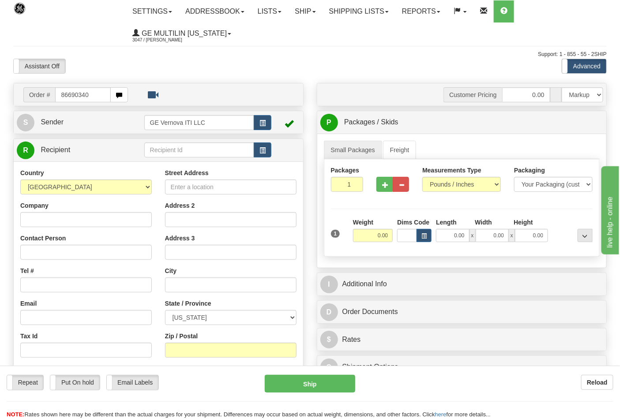
type input "86690340"
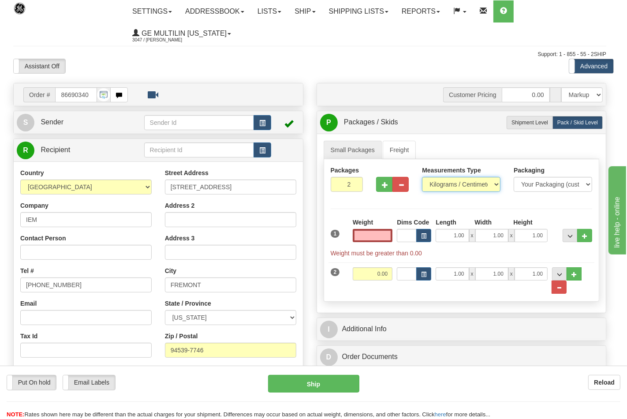
type input "0.00"
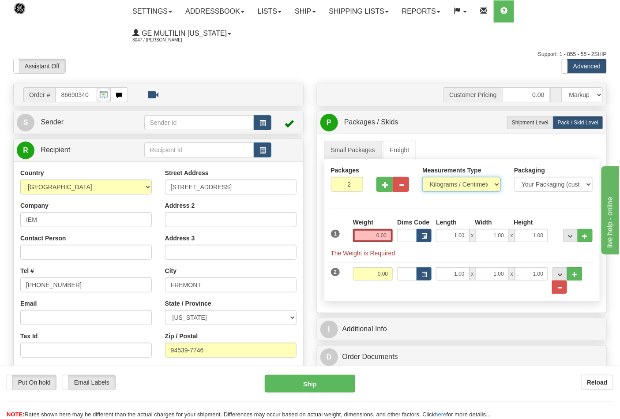
drag, startPoint x: 440, startPoint y: 186, endPoint x: 444, endPoint y: 189, distance: 4.8
click at [440, 186] on select "Pounds / Inches Kilograms / Centimeters" at bounding box center [461, 184] width 79 height 15
select select "0"
click at [422, 177] on select "Pounds / Inches Kilograms / Centimeters" at bounding box center [461, 184] width 79 height 15
click at [390, 237] on input "0.00" at bounding box center [373, 235] width 40 height 13
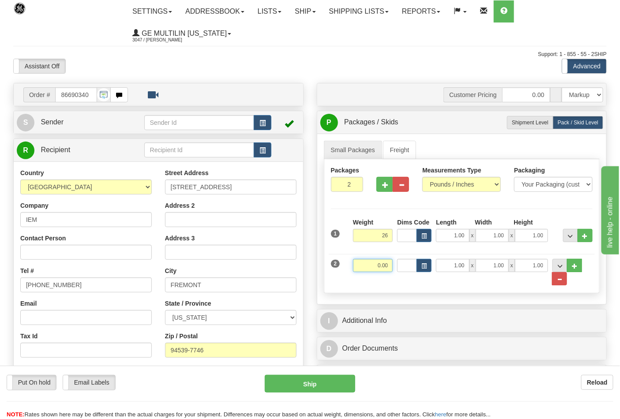
type input "26.00"
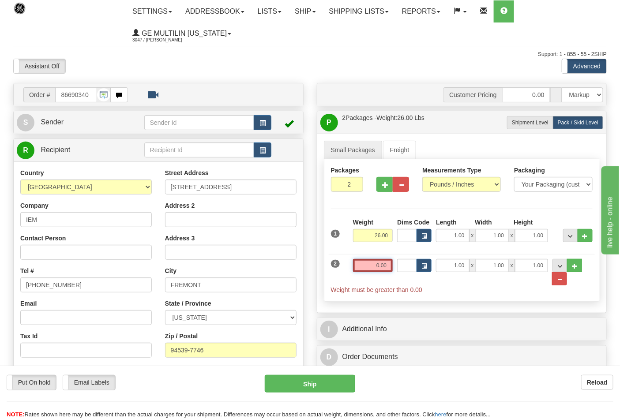
click at [390, 266] on input "0.00" at bounding box center [373, 265] width 40 height 13
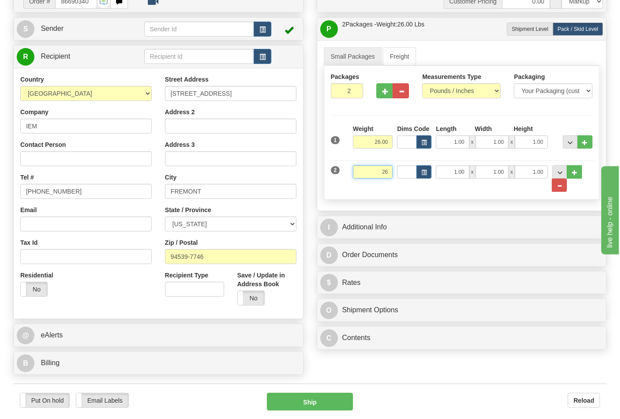
scroll to position [196, 0]
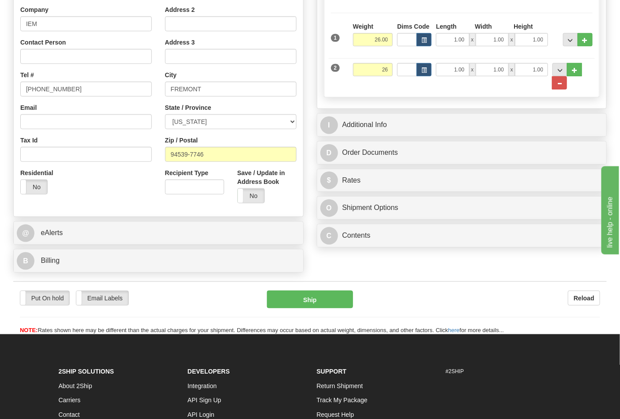
click at [103, 278] on form "Pre-print Ship Docs. Delete Close Consolidation Unit Close Consolidation Unit C…" at bounding box center [309, 111] width 593 height 448
type input "26.00"
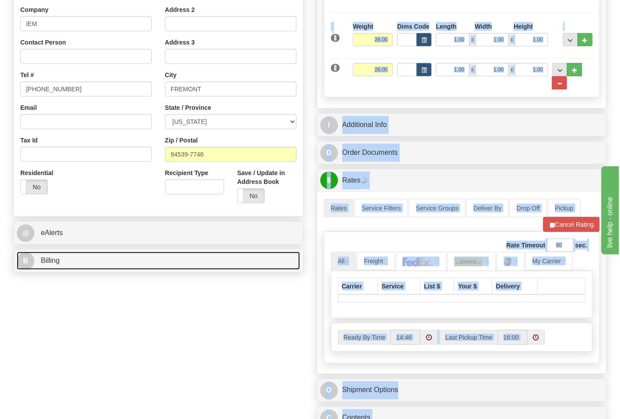
click at [98, 263] on link "B Billing" at bounding box center [158, 261] width 283 height 18
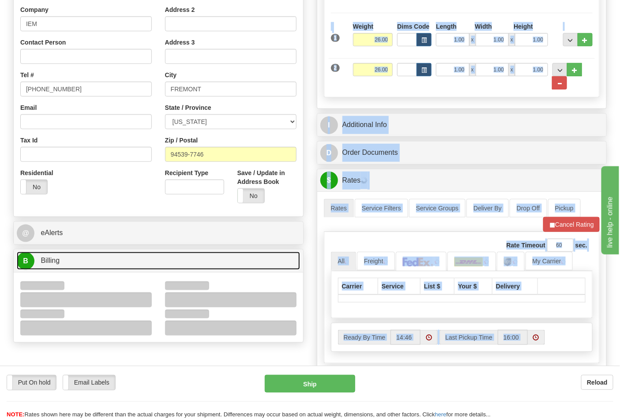
click at [109, 261] on link "B Billing" at bounding box center [158, 261] width 283 height 18
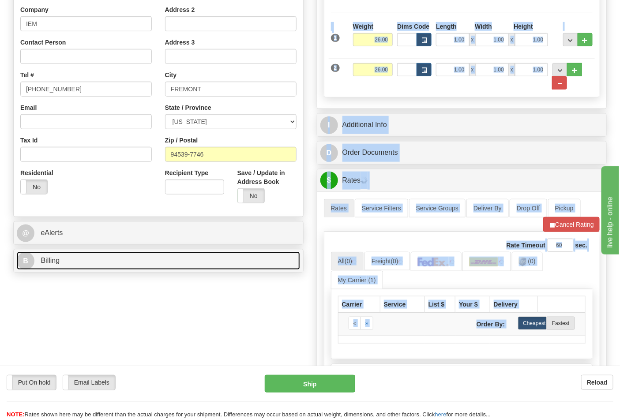
click at [107, 261] on link "B Billing" at bounding box center [158, 261] width 283 height 18
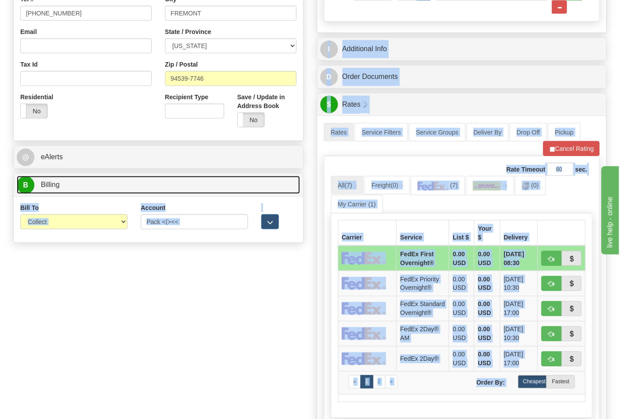
scroll to position [343, 0]
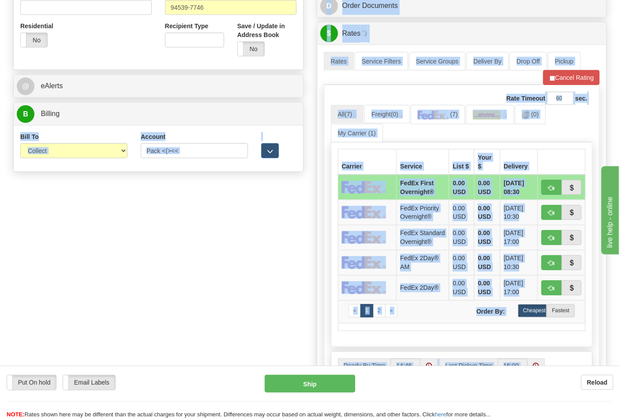
drag, startPoint x: 58, startPoint y: 179, endPoint x: 56, endPoint y: 164, distance: 15.2
click at [58, 179] on div "Order # 86690340 S Sender" at bounding box center [310, 101] width 607 height 723
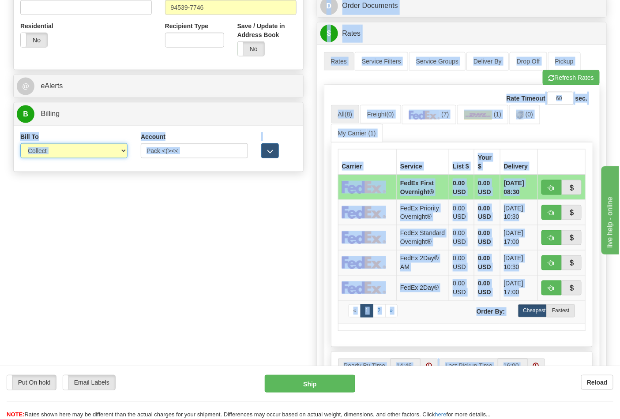
click at [56, 155] on select "Sender Recipient Third Party Collect" at bounding box center [73, 150] width 107 height 15
select select "2"
click at [20, 144] on select "Sender Recipient Third Party Collect" at bounding box center [73, 150] width 107 height 15
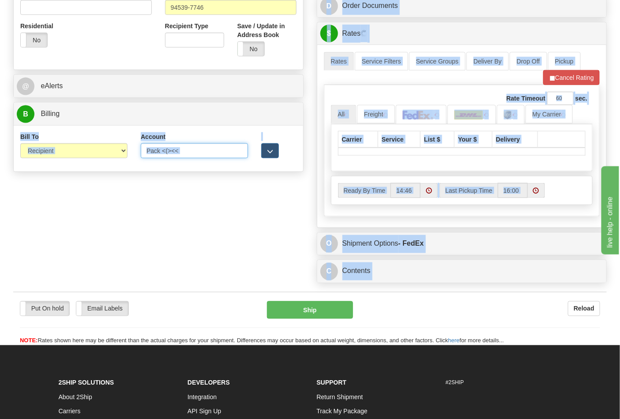
click at [192, 150] on input "Pack <(><<" at bounding box center [194, 150] width 107 height 15
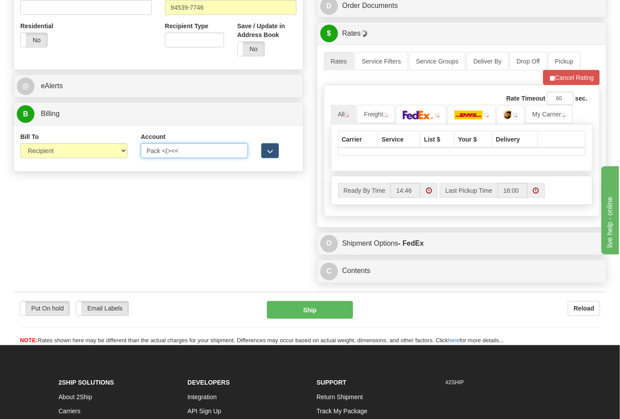
drag, startPoint x: 193, startPoint y: 150, endPoint x: 110, endPoint y: 151, distance: 82.9
click at [111, 151] on div "Bill To Sender Recipient Third Party Collect Account Pack <(><< 3rd Party Accou…" at bounding box center [158, 148] width 289 height 33
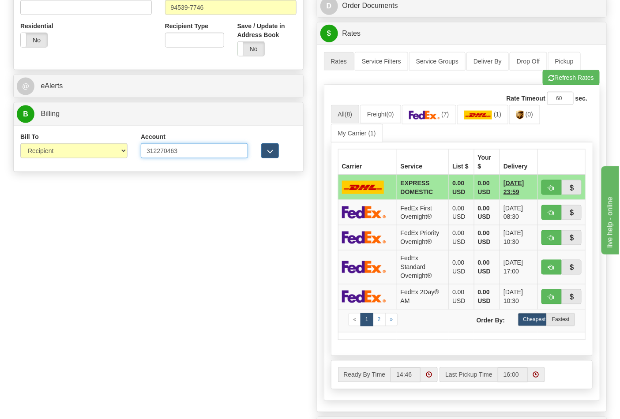
type input "312270463"
click button "Delete" at bounding box center [0, 0] width 0 height 0
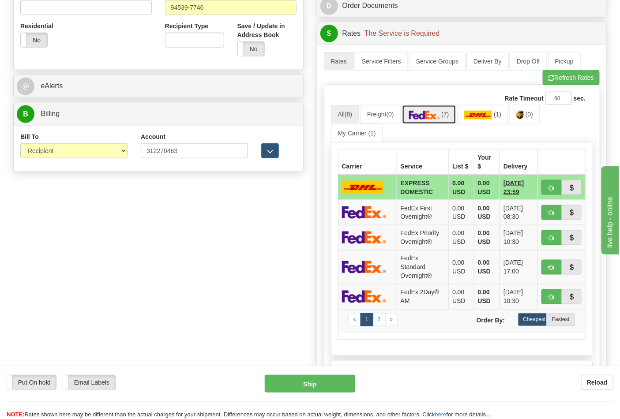
click at [433, 113] on img at bounding box center [424, 115] width 31 height 9
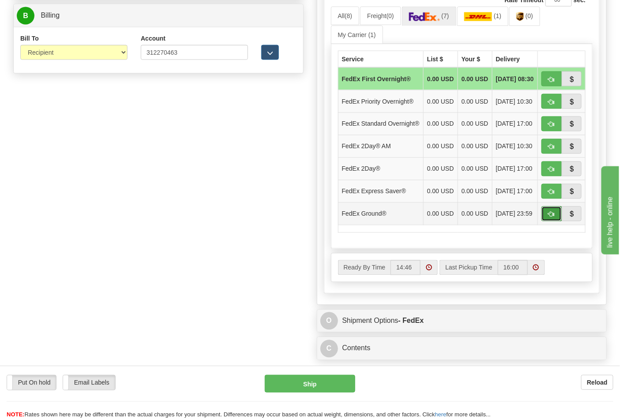
click at [550, 218] on span "button" at bounding box center [551, 215] width 6 height 6
type input "92"
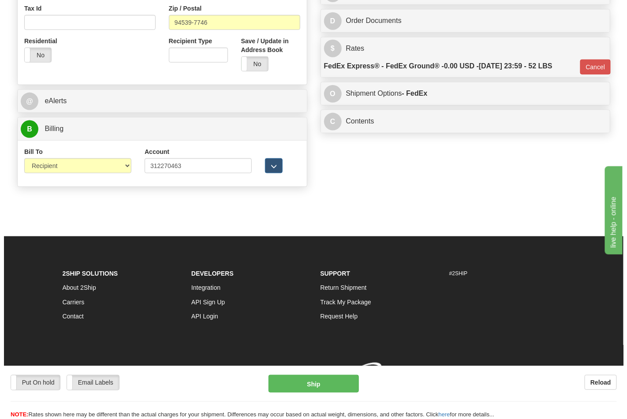
scroll to position [342, 0]
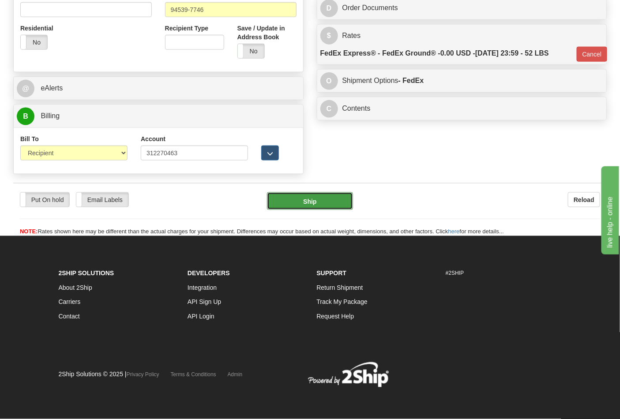
click at [342, 205] on button "Ship" at bounding box center [310, 201] width 86 height 18
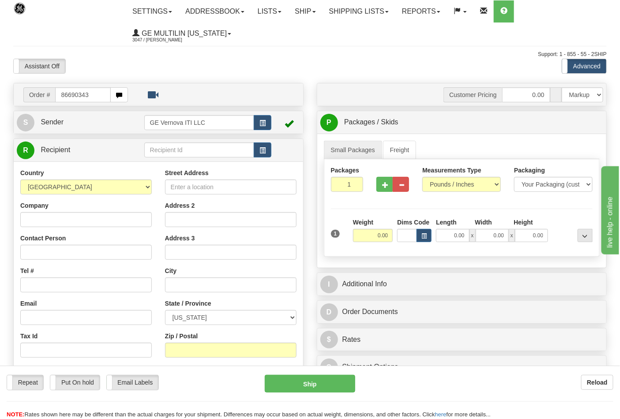
type input "86690343"
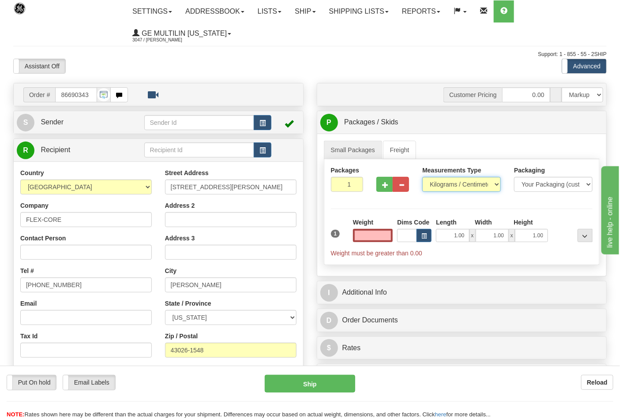
type input "0.00"
click at [440, 186] on select "Pounds / Inches Kilograms / Centimeters" at bounding box center [461, 184] width 79 height 15
select select "0"
click at [422, 177] on select "Pounds / Inches Kilograms / Centimeters" at bounding box center [461, 184] width 79 height 15
click at [390, 235] on input "0.00" at bounding box center [373, 235] width 40 height 13
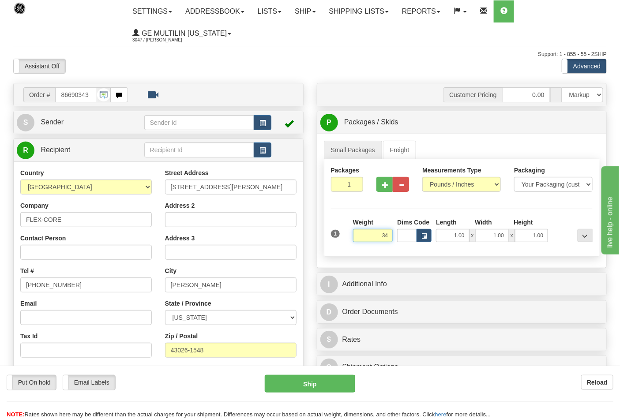
click button "Delete" at bounding box center [0, 0] width 0 height 0
type input "34.00"
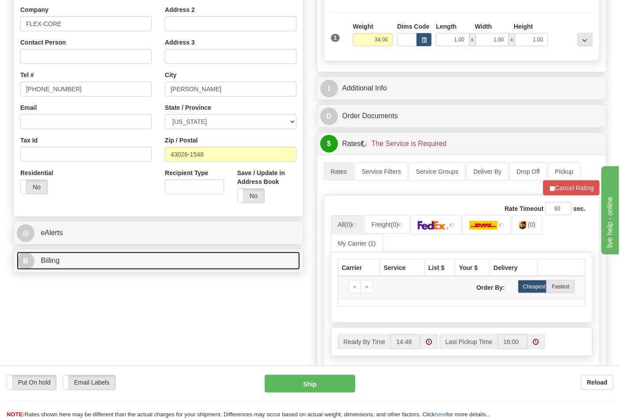
click at [64, 266] on link "B Billing" at bounding box center [158, 261] width 283 height 18
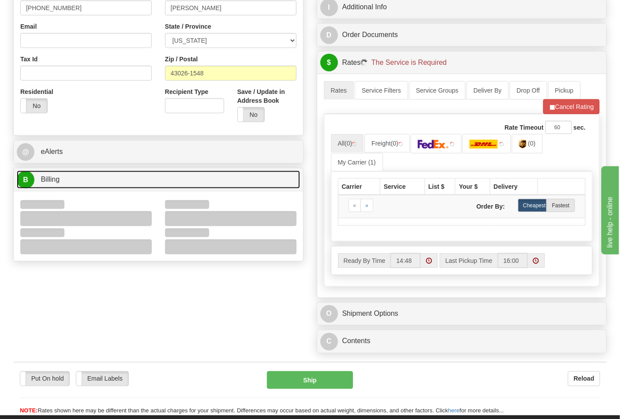
scroll to position [343, 0]
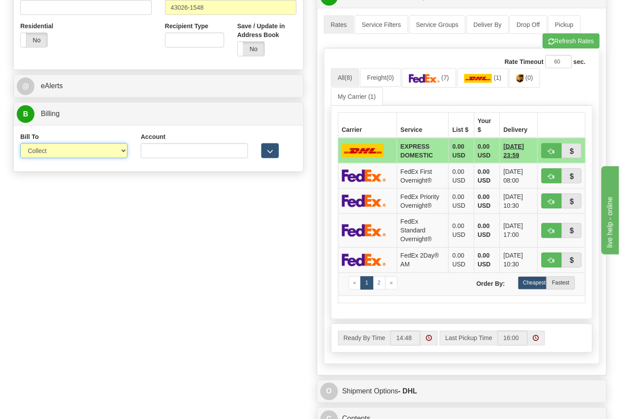
drag, startPoint x: 62, startPoint y: 153, endPoint x: 62, endPoint y: 158, distance: 4.9
click at [62, 153] on select "Sender Recipient Third Party Collect" at bounding box center [73, 150] width 107 height 15
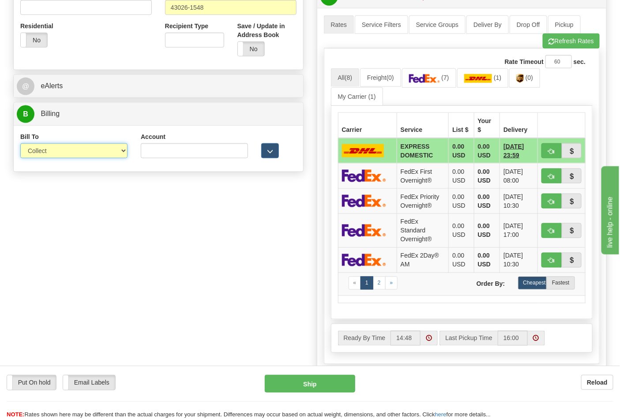
select select "2"
click at [20, 144] on select "Sender Recipient Third Party Collect" at bounding box center [73, 150] width 107 height 15
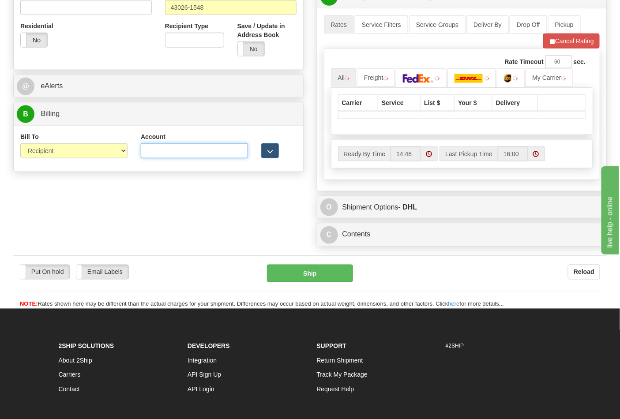
drag, startPoint x: 143, startPoint y: 154, endPoint x: 166, endPoint y: 153, distance: 22.6
click at [144, 154] on input "Account" at bounding box center [194, 150] width 107 height 15
type input "473367"
click at [567, 42] on button "Cancel Rating" at bounding box center [571, 41] width 56 height 15
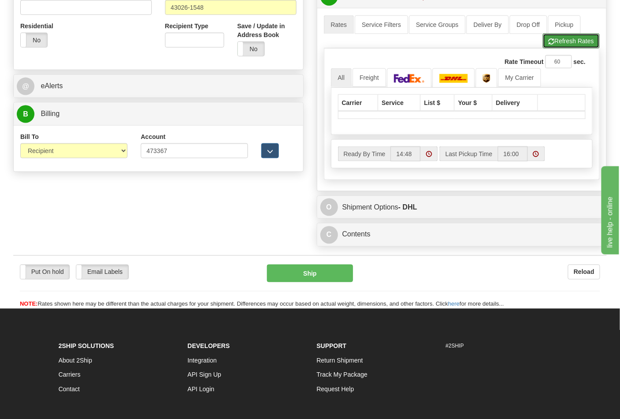
click at [567, 42] on button "Refresh Rates" at bounding box center [571, 41] width 57 height 15
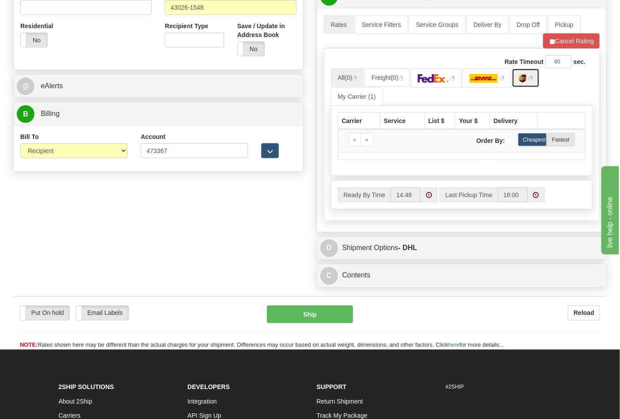
click at [526, 77] on img at bounding box center [523, 78] width 8 height 9
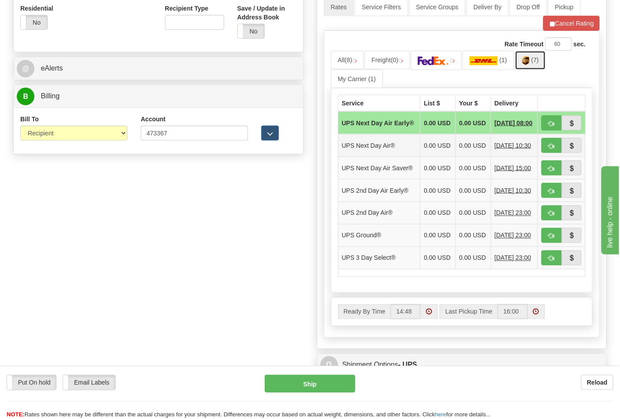
scroll to position [392, 0]
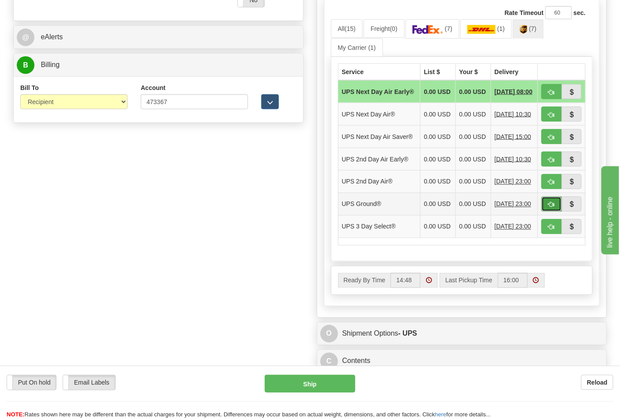
click at [552, 208] on span "button" at bounding box center [551, 205] width 6 height 6
type input "03"
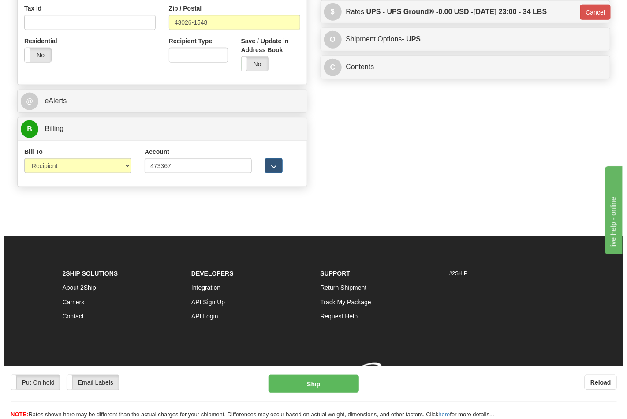
scroll to position [342, 0]
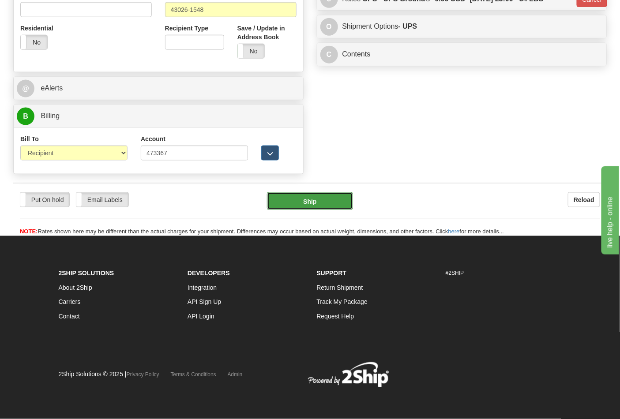
click at [321, 201] on button "Ship" at bounding box center [310, 201] width 86 height 18
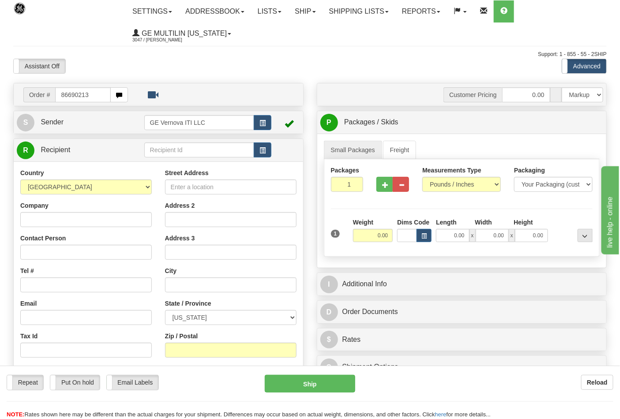
type input "86690213"
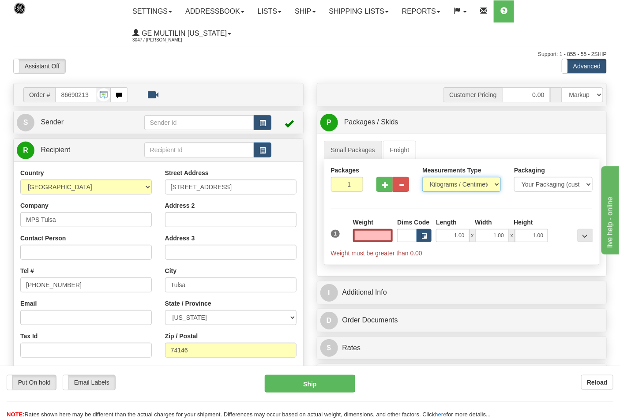
type input "0.00"
click at [443, 184] on select "Pounds / Inches Kilograms / Centimeters" at bounding box center [461, 184] width 79 height 15
select select "0"
click at [422, 177] on select "Pounds / Inches Kilograms / Centimeters" at bounding box center [461, 184] width 79 height 15
click at [385, 185] on span "button" at bounding box center [385, 185] width 6 height 6
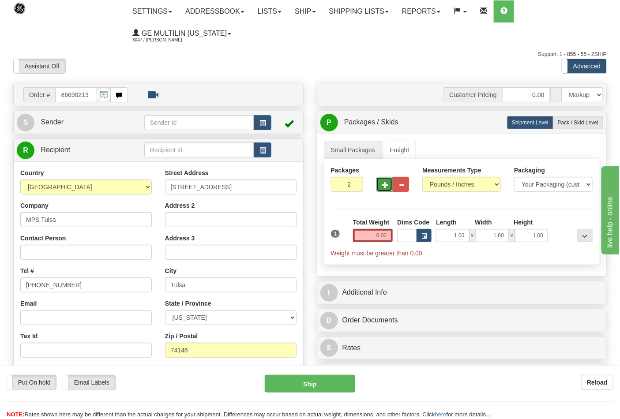
click at [385, 185] on span "button" at bounding box center [385, 185] width 6 height 6
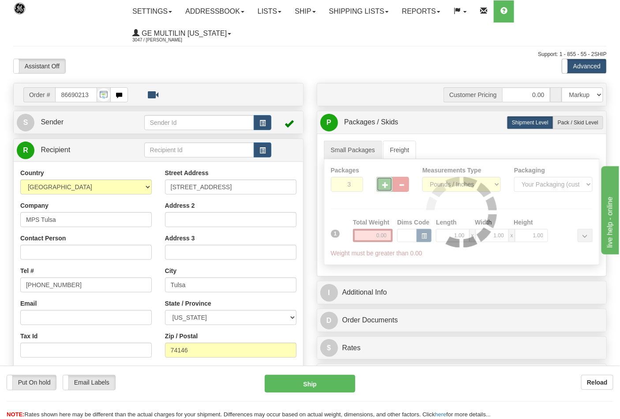
click at [385, 185] on div at bounding box center [461, 211] width 275 height 105
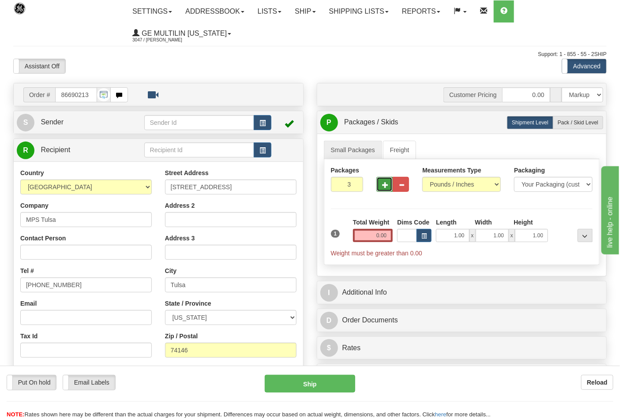
click at [385, 185] on span "button" at bounding box center [385, 185] width 6 height 6
type input "4"
click at [389, 237] on input "0.00" at bounding box center [373, 235] width 40 height 13
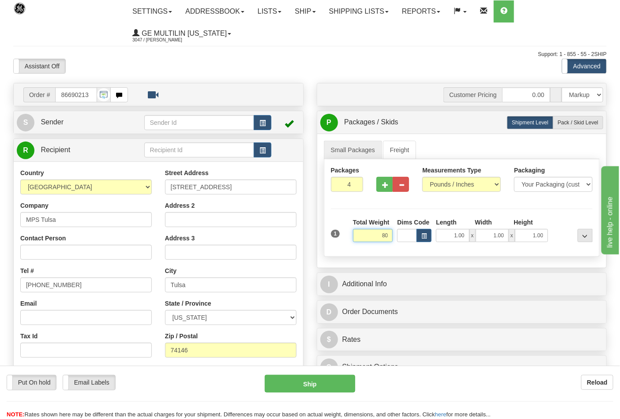
click button "Delete" at bounding box center [0, 0] width 0 height 0
type input "80.00"
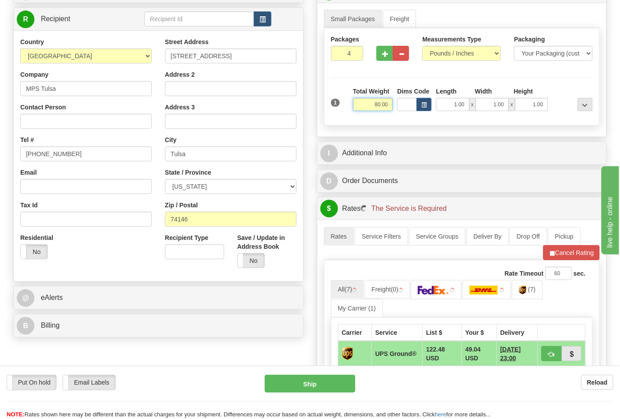
scroll to position [147, 0]
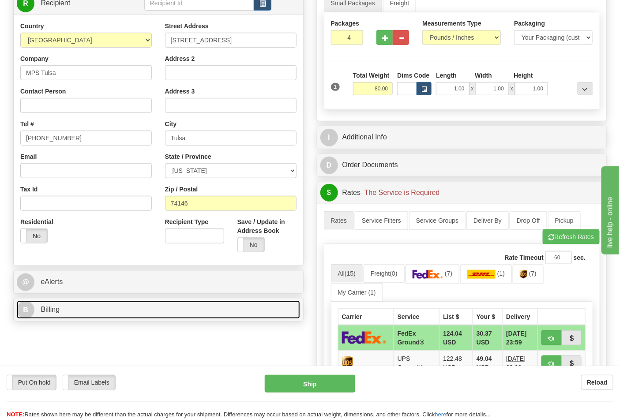
click at [125, 307] on link "B Billing" at bounding box center [158, 310] width 283 height 18
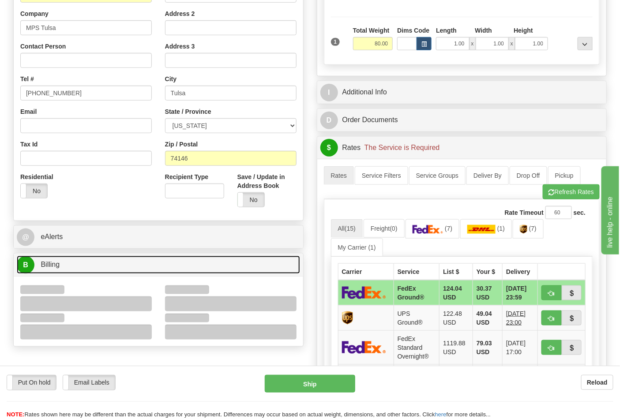
scroll to position [245, 0]
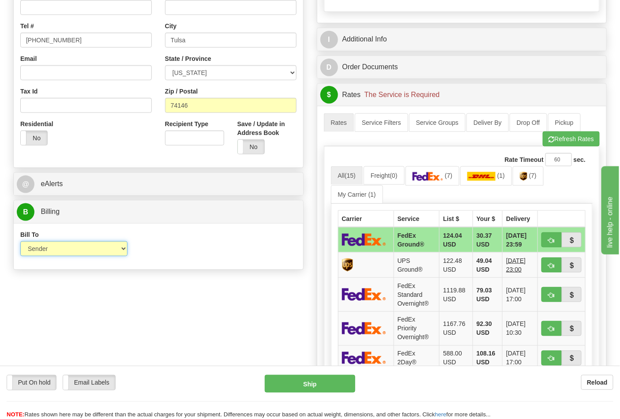
click at [68, 251] on select "Sender Recipient Third Party Collect" at bounding box center [73, 248] width 107 height 15
click at [197, 256] on div "Bill To Sender Recipient Third Party Collect Account 3rd Party Account List Ple…" at bounding box center [158, 246] width 289 height 33
drag, startPoint x: 87, startPoint y: 249, endPoint x: 81, endPoint y: 256, distance: 9.4
click at [87, 249] on select "Sender Recipient Third Party Collect" at bounding box center [73, 248] width 107 height 15
click at [20, 242] on select "Sender Recipient Third Party Collect" at bounding box center [73, 248] width 107 height 15
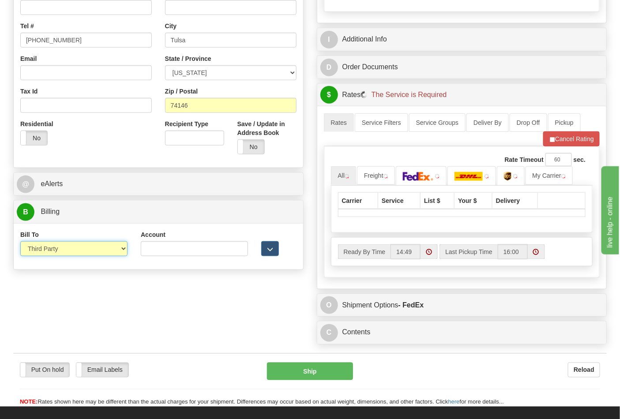
click at [68, 255] on select "Sender Recipient Third Party Collect" at bounding box center [73, 248] width 107 height 15
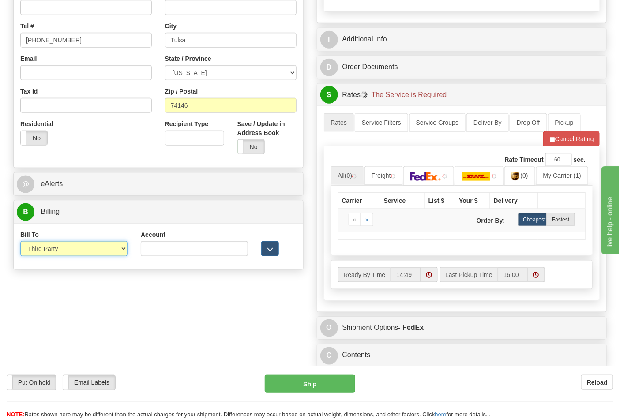
select select "2"
click at [20, 242] on select "Sender Recipient Third Party Collect" at bounding box center [73, 248] width 107 height 15
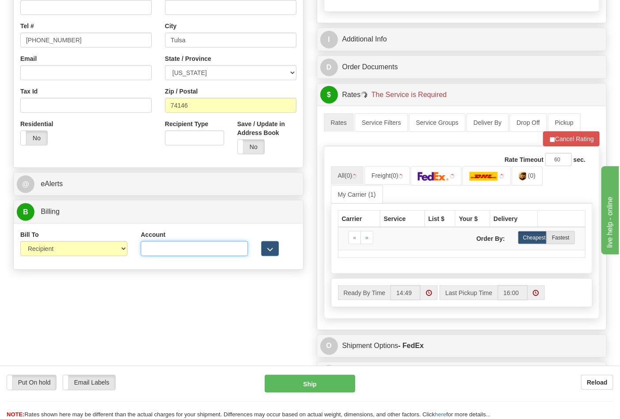
click at [160, 251] on input "Account" at bounding box center [194, 248] width 107 height 15
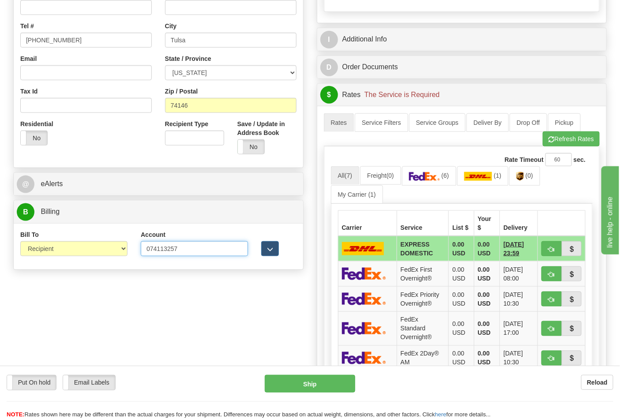
type input "074113257"
click button "Delete" at bounding box center [0, 0] width 0 height 0
click at [446, 174] on span "(6)" at bounding box center [445, 175] width 8 height 7
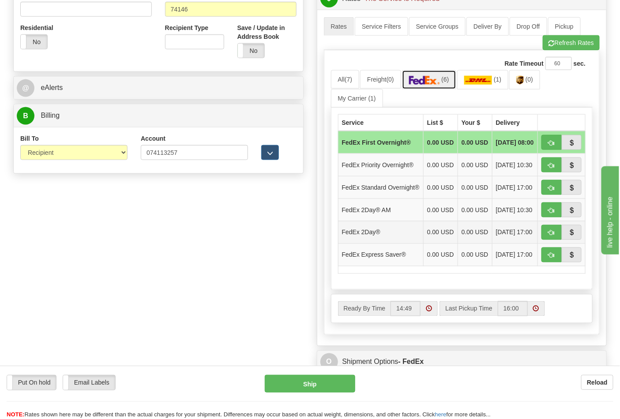
scroll to position [343, 0]
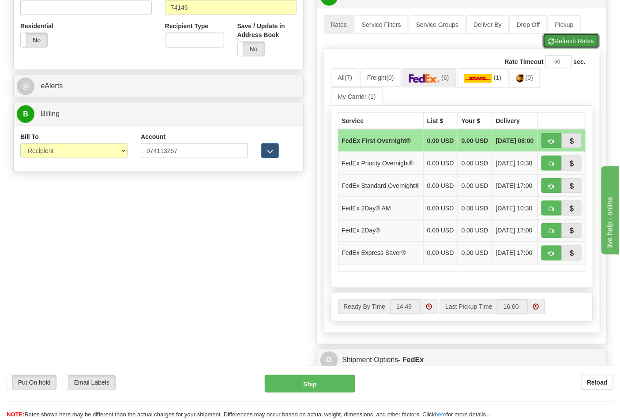
click at [554, 49] on button "Refresh Rates" at bounding box center [571, 41] width 57 height 15
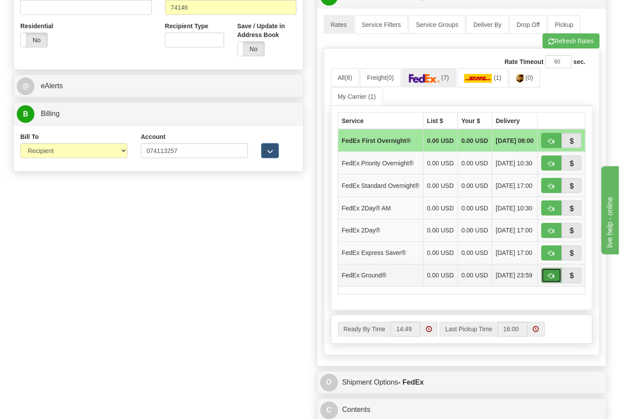
click at [546, 283] on button "button" at bounding box center [551, 275] width 20 height 15
type input "92"
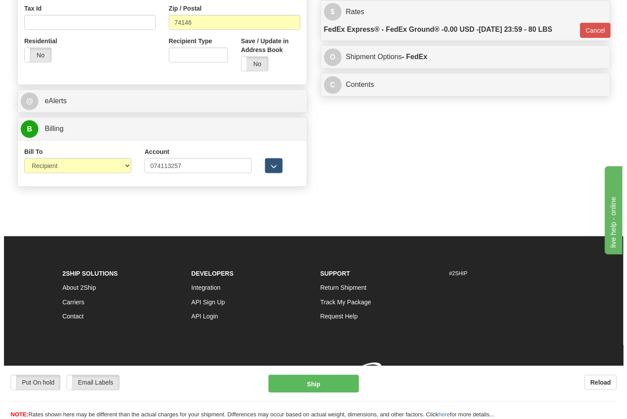
scroll to position [329, 0]
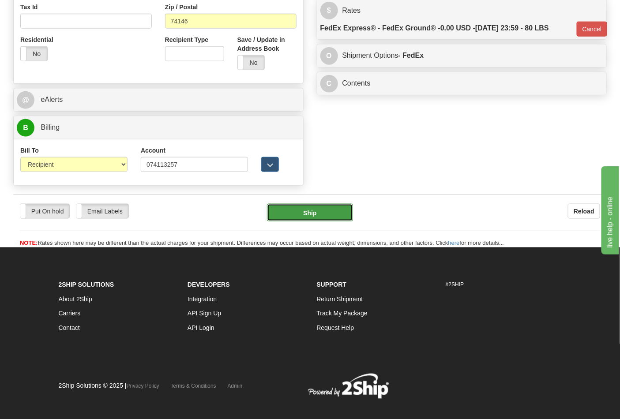
click at [301, 215] on button "Ship" at bounding box center [310, 213] width 86 height 18
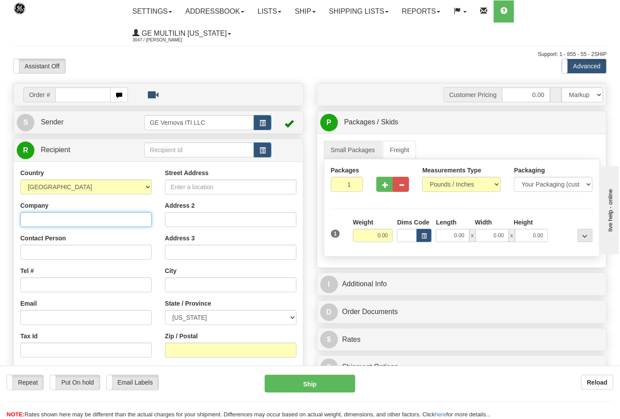
click at [70, 221] on input "Company" at bounding box center [85, 219] width 131 height 15
type input "TESTFORCE USA INC"
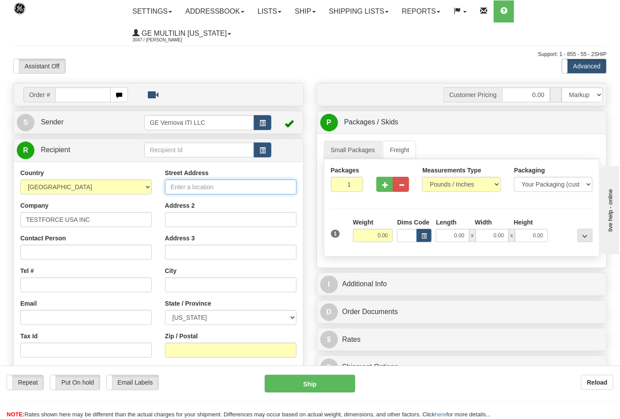
click at [197, 188] on input "Street Address" at bounding box center [230, 187] width 131 height 15
type input "[STREET_ADDRESS]"
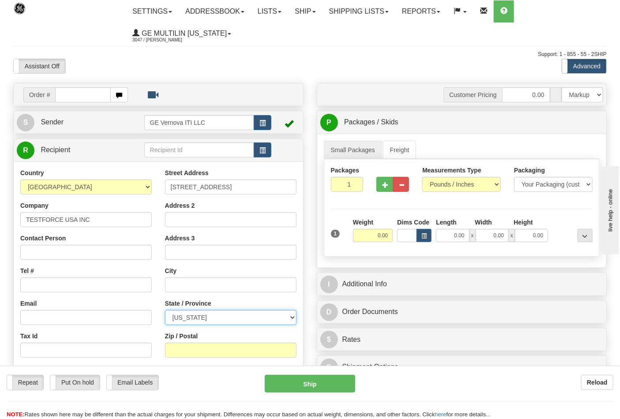
click at [197, 319] on select "[US_STATE] [US_STATE] [US_STATE] [US_STATE] Armed Forces America Armed Forces E…" at bounding box center [230, 317] width 131 height 15
select select "[GEOGRAPHIC_DATA]"
click at [165, 311] on select "[US_STATE] [US_STATE] [US_STATE] [US_STATE] Armed Forces America Armed Forces E…" at bounding box center [230, 317] width 131 height 15
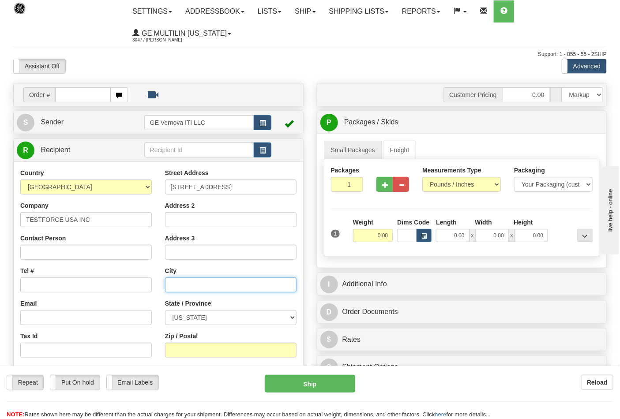
click at [195, 289] on input "text" at bounding box center [230, 285] width 131 height 15
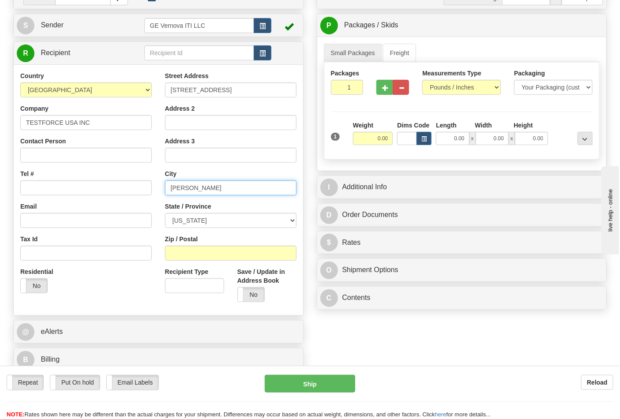
scroll to position [98, 0]
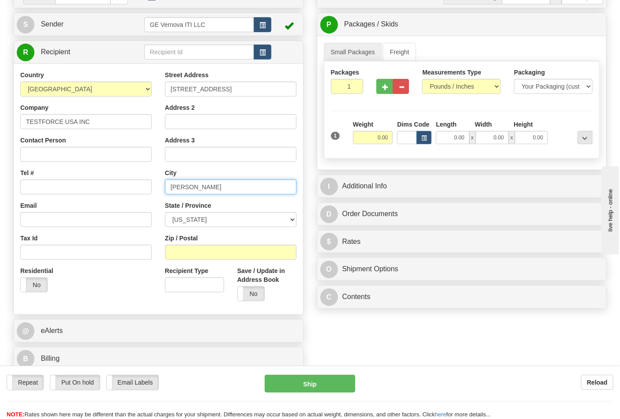
type input "ADDISON"
click at [201, 249] on input "Zip / Postal" at bounding box center [230, 252] width 131 height 15
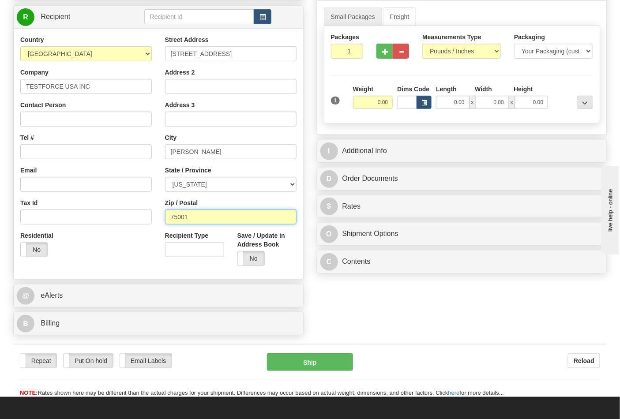
scroll to position [0, 0]
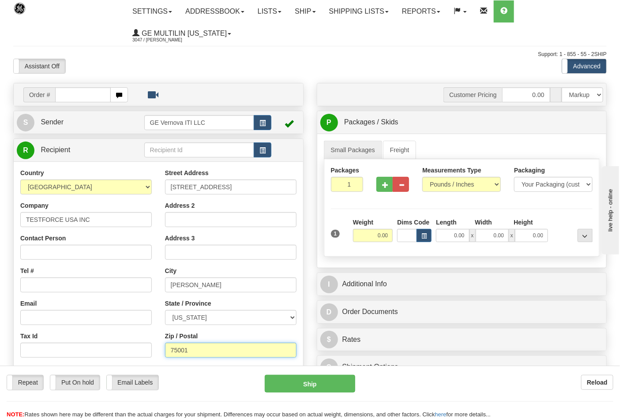
type input "75001"
click at [447, 187] on select "Pounds / Inches Kilograms / Centimeters" at bounding box center [461, 184] width 79 height 15
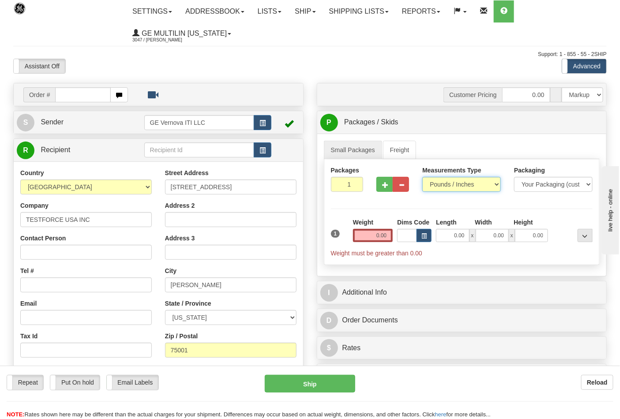
click at [422, 177] on select "Pounds / Inches Kilograms / Centimeters" at bounding box center [461, 184] width 79 height 15
click at [390, 232] on input "0.00" at bounding box center [373, 235] width 40 height 13
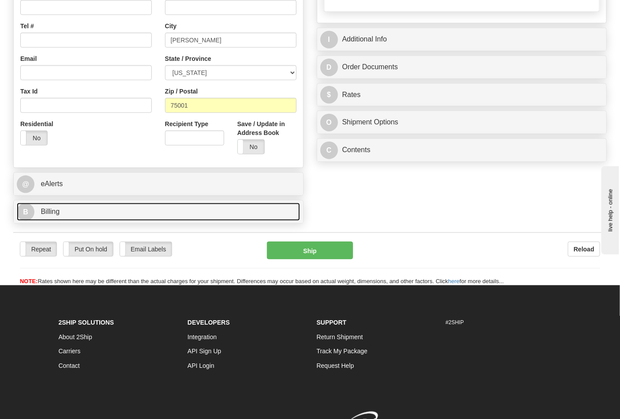
type input "4.00"
click at [77, 214] on link "B Billing" at bounding box center [158, 212] width 283 height 18
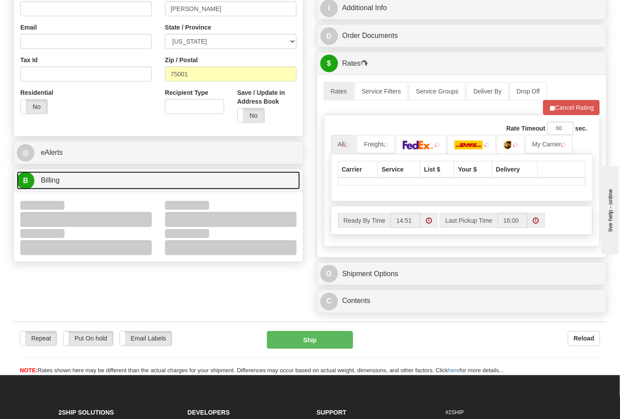
scroll to position [294, 0]
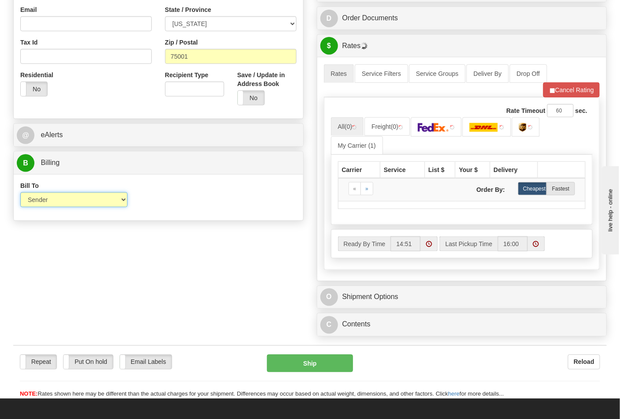
click at [55, 200] on select "Sender Recipient Third Party Collect" at bounding box center [73, 199] width 107 height 15
click at [191, 215] on div "Bill To Sender Recipient Third Party Collect Account 3rd Party Account List Ple…" at bounding box center [158, 197] width 289 height 46
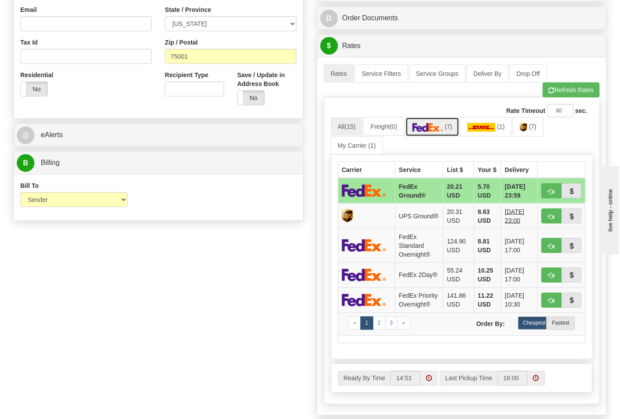
click at [431, 126] on img at bounding box center [428, 127] width 31 height 9
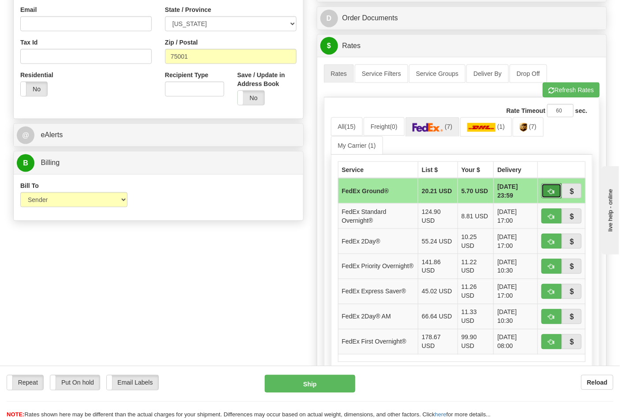
click at [548, 189] on span "button" at bounding box center [551, 192] width 6 height 6
type input "92"
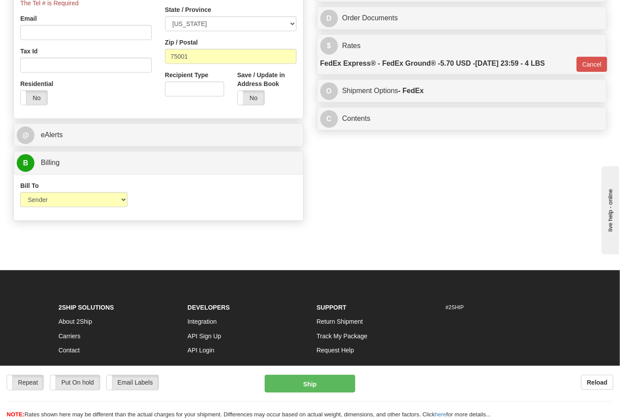
scroll to position [303, 0]
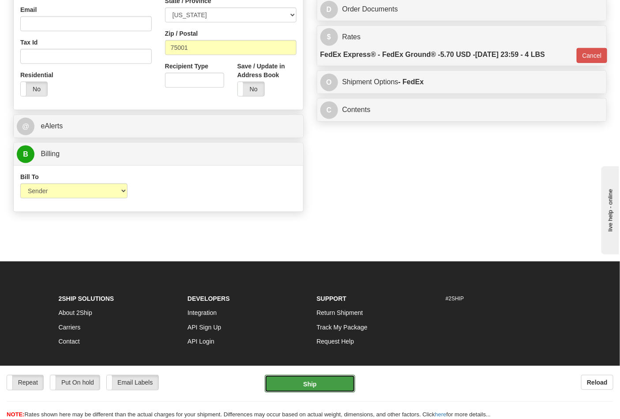
click at [303, 384] on button "Ship" at bounding box center [310, 384] width 90 height 18
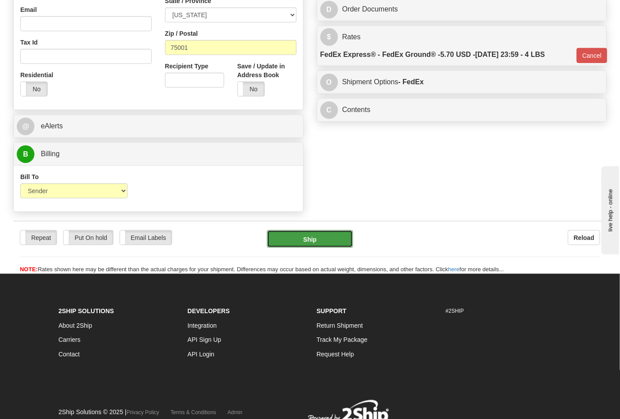
click at [302, 241] on button "Ship" at bounding box center [310, 239] width 86 height 18
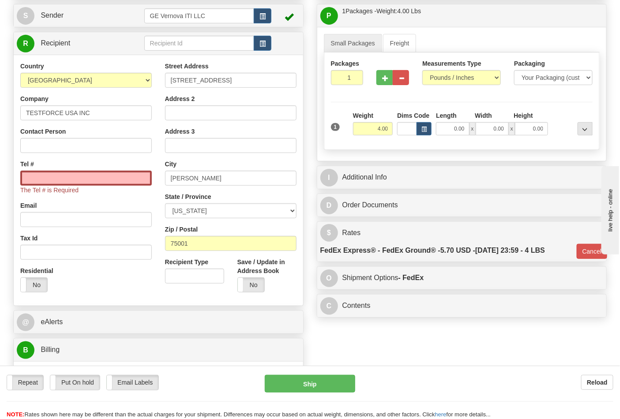
scroll to position [0, 0]
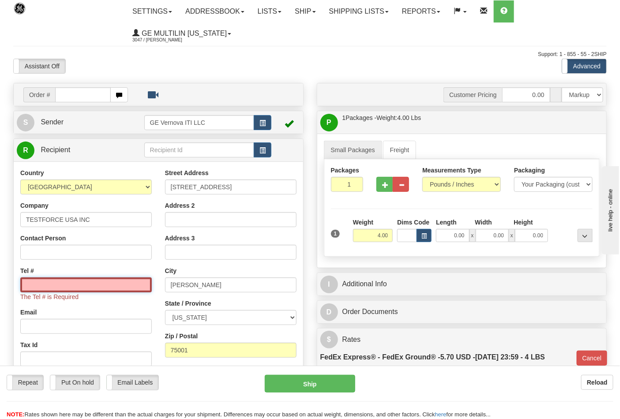
click at [84, 283] on input "Tel #" at bounding box center [85, 285] width 131 height 15
type input "7272284112"
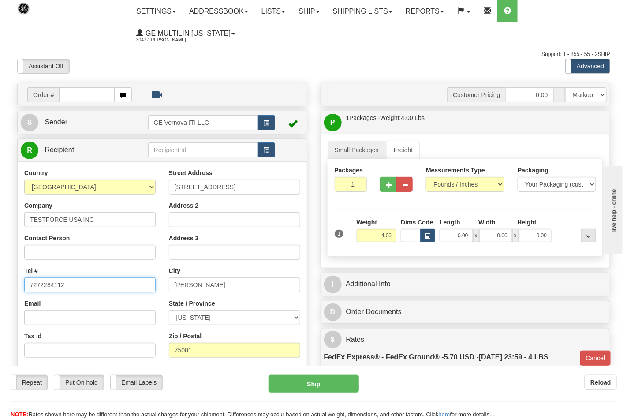
scroll to position [49, 0]
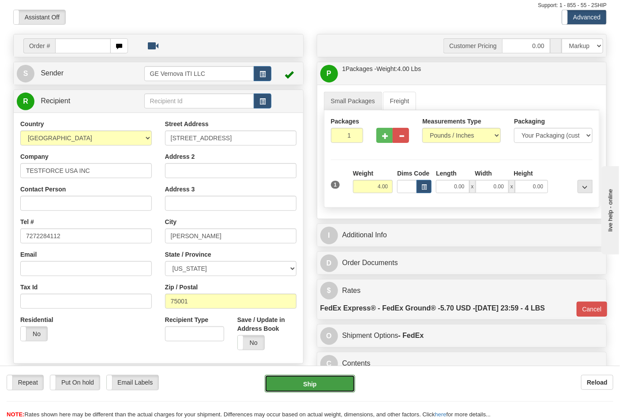
click at [304, 389] on button "Ship" at bounding box center [310, 384] width 90 height 18
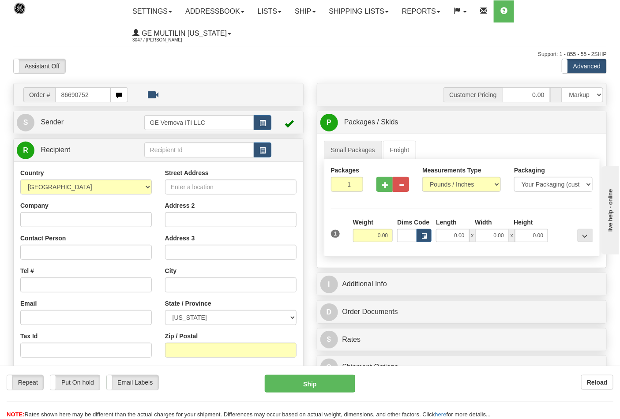
type input "86690752"
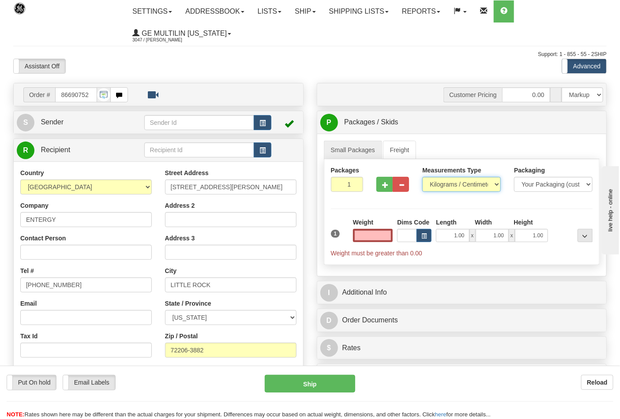
type input "0.00"
click at [442, 186] on select "Pounds / Inches Kilograms / Centimeters" at bounding box center [461, 184] width 79 height 15
select select "0"
click at [422, 177] on select "Pounds / Inches Kilograms / Centimeters" at bounding box center [461, 184] width 79 height 15
click at [387, 234] on input "0.00" at bounding box center [373, 235] width 40 height 13
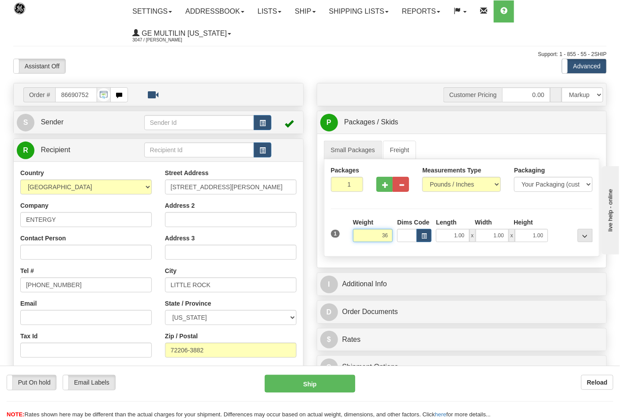
click button "Delete" at bounding box center [0, 0] width 0 height 0
type input "36.00"
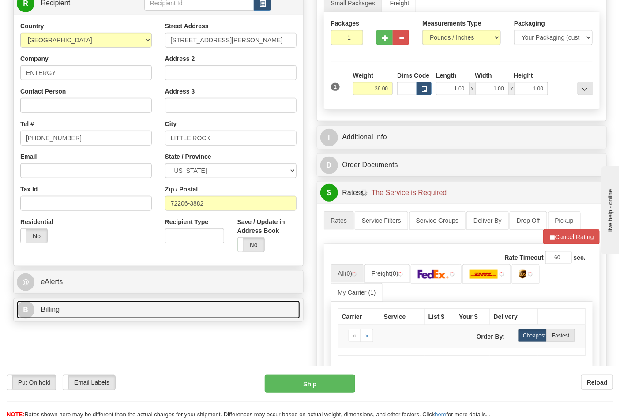
click at [72, 315] on link "B Billing" at bounding box center [158, 310] width 283 height 18
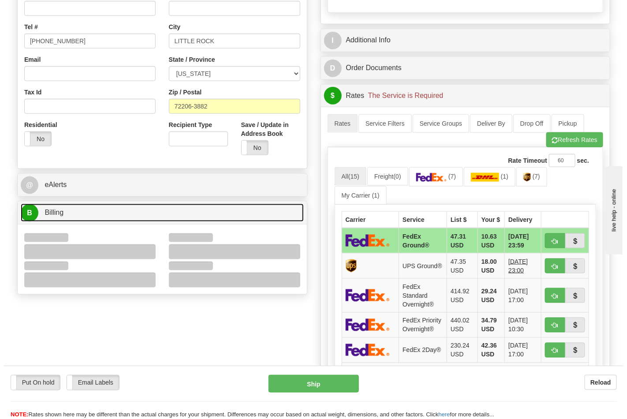
scroll to position [245, 0]
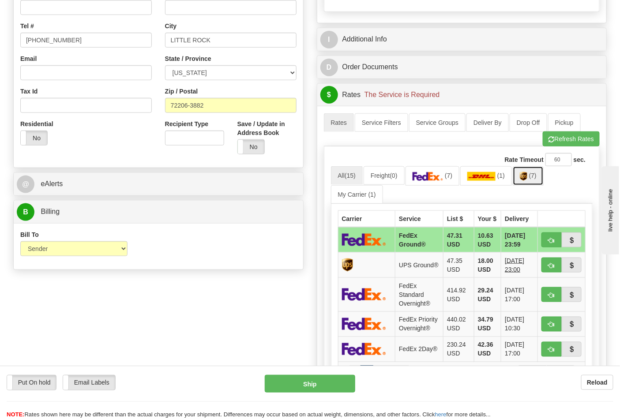
click at [521, 175] on link "(7)" at bounding box center [528, 175] width 31 height 19
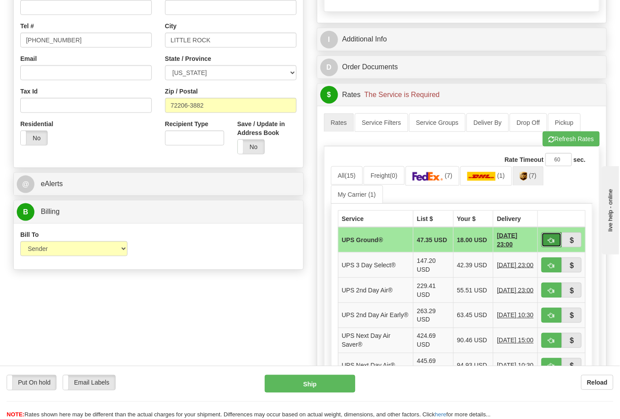
click at [552, 239] on span "button" at bounding box center [551, 241] width 6 height 6
type input "03"
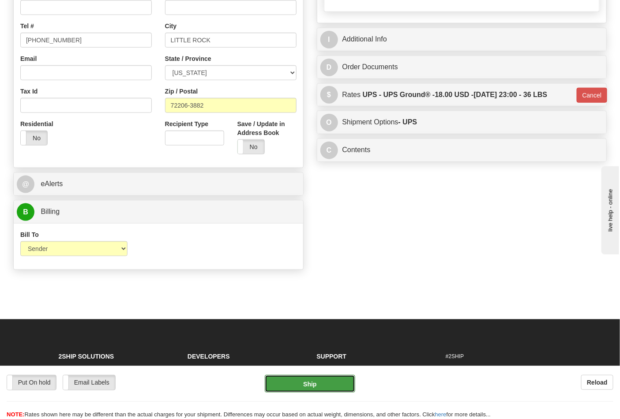
click at [327, 382] on button "Ship" at bounding box center [310, 384] width 90 height 18
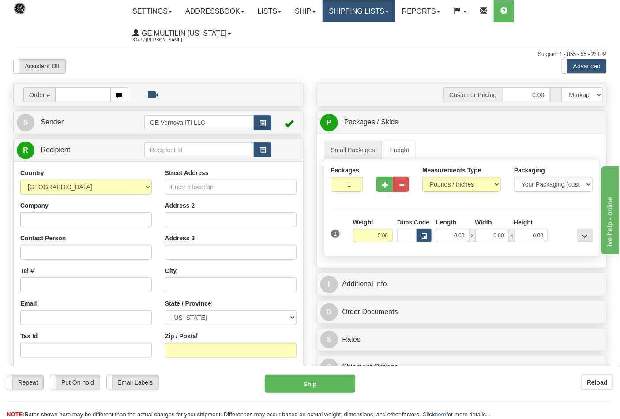
click at [345, 6] on link "Shipping lists" at bounding box center [359, 11] width 73 height 22
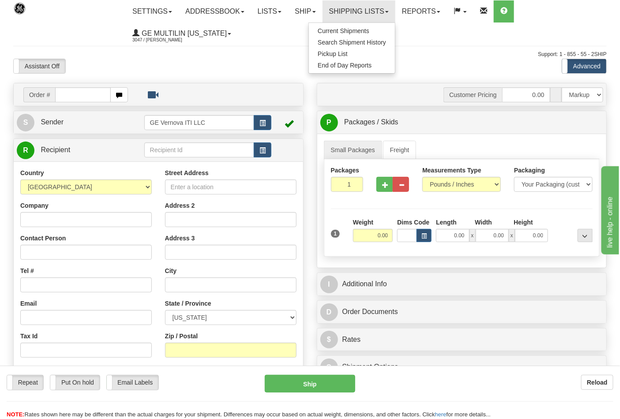
click at [348, 24] on ul "Current Shipments Search Shipment History Pickup List End of Day Reports" at bounding box center [351, 48] width 87 height 51
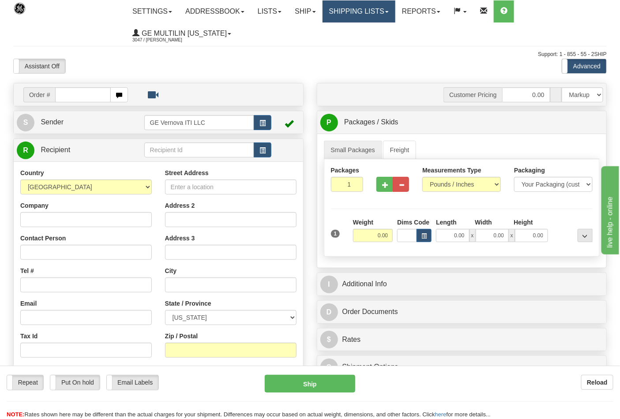
click at [354, 15] on link "Shipping lists" at bounding box center [359, 11] width 73 height 22
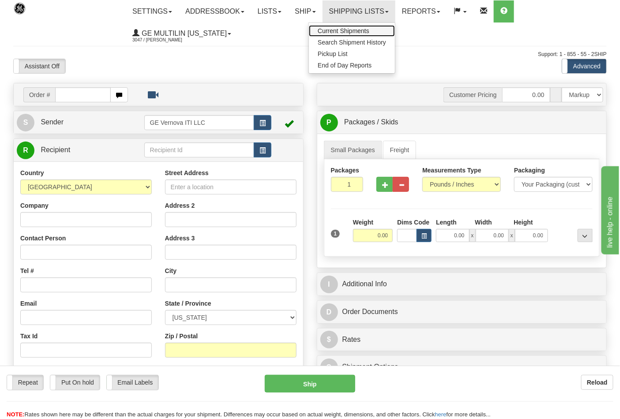
click at [354, 29] on span "Current Shipments" at bounding box center [344, 30] width 52 height 7
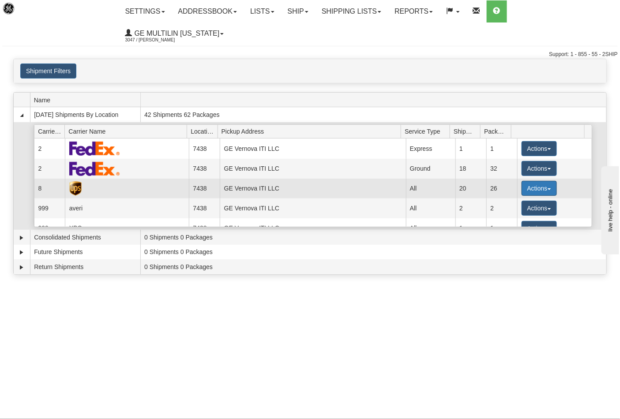
click at [540, 181] on button "Actions" at bounding box center [538, 188] width 35 height 15
click at [510, 202] on span "Details" at bounding box center [507, 205] width 24 height 6
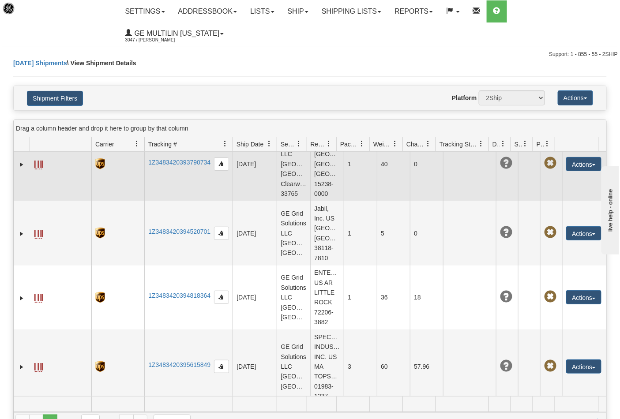
scroll to position [735, 0]
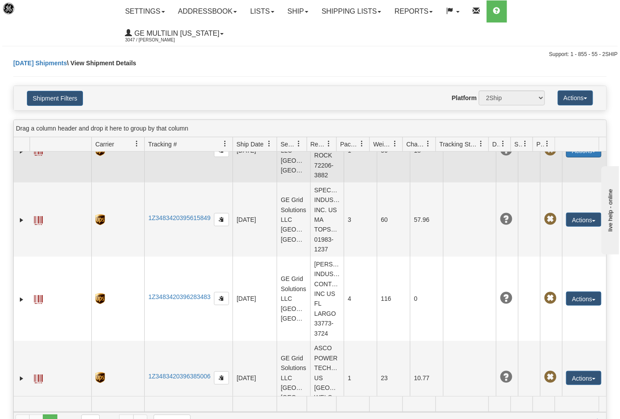
click at [567, 158] on button "Actions" at bounding box center [583, 150] width 35 height 14
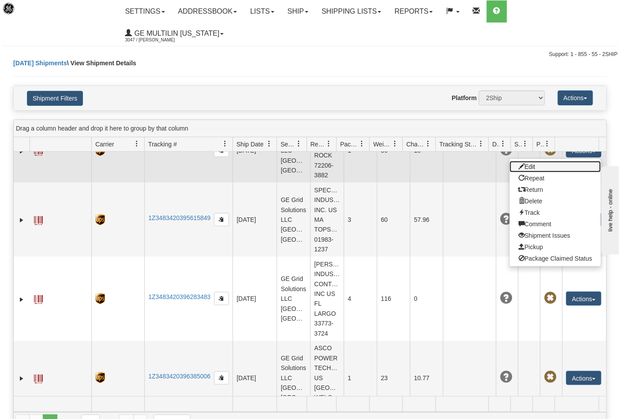
drag, startPoint x: 531, startPoint y: 203, endPoint x: 509, endPoint y: 203, distance: 22.1
click at [531, 173] on link "Edit" at bounding box center [555, 166] width 91 height 11
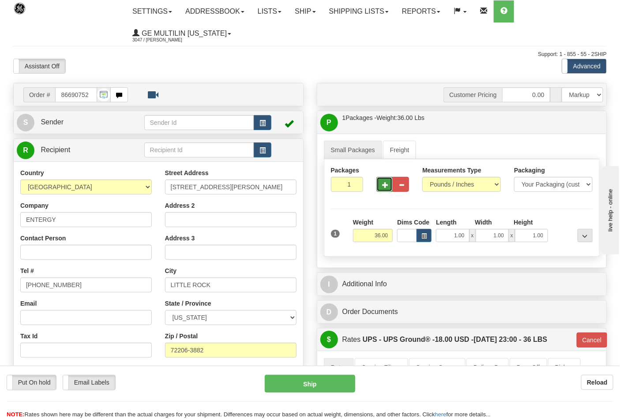
click at [387, 186] on span "button" at bounding box center [385, 185] width 6 height 6
type input "2"
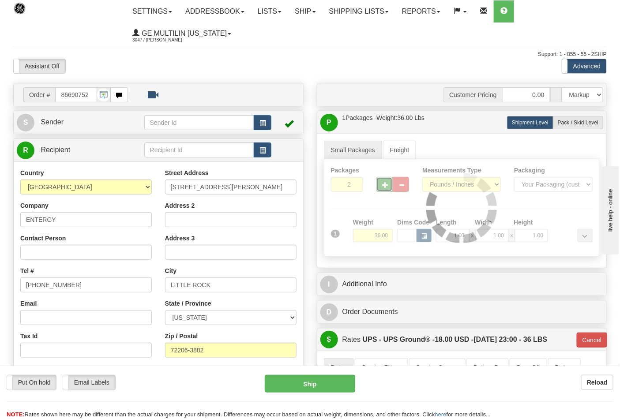
type input "03"
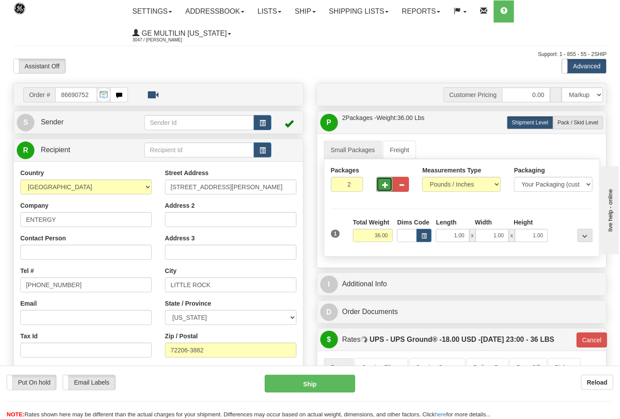
click at [386, 185] on span "button" at bounding box center [385, 185] width 6 height 6
type input "3"
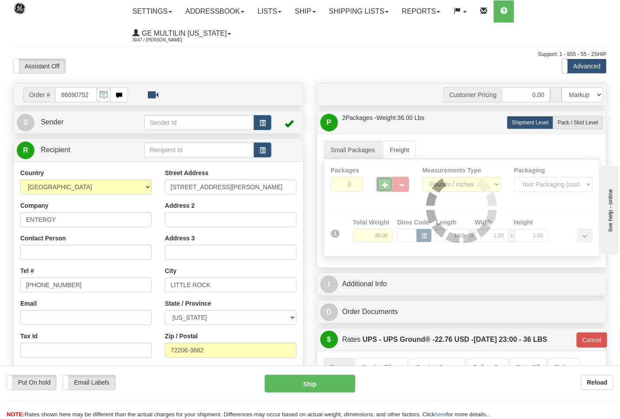
type input "03"
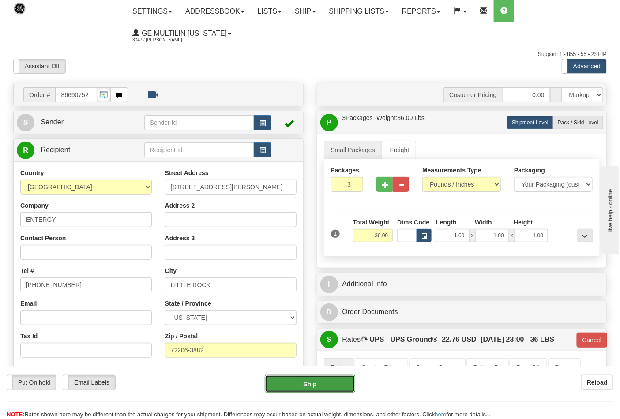
click at [323, 379] on button "Ship" at bounding box center [310, 384] width 90 height 18
